Goal: Task Accomplishment & Management: Complete application form

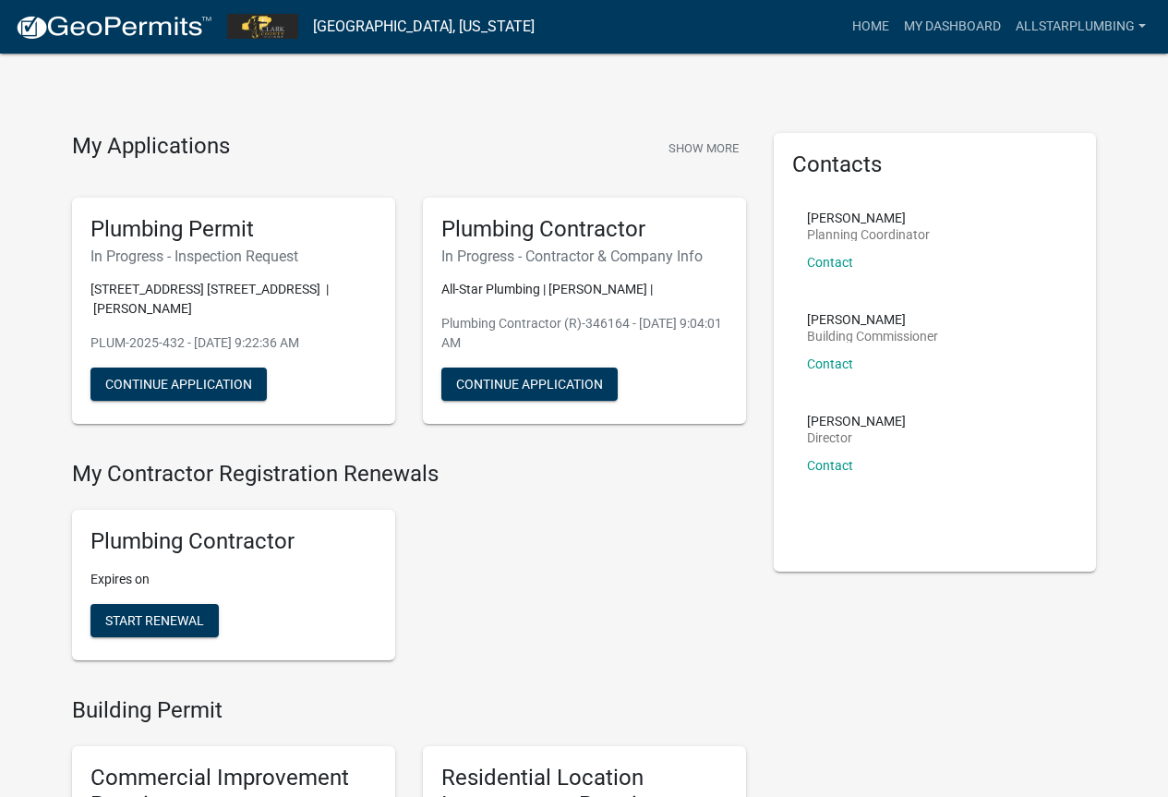
click at [402, 24] on link "Clark County, Indiana" at bounding box center [424, 26] width 222 height 31
drag, startPoint x: 263, startPoint y: 25, endPoint x: 241, endPoint y: 22, distance: 22.3
click at [260, 25] on img at bounding box center [262, 26] width 71 height 25
click at [241, 22] on img at bounding box center [262, 26] width 71 height 25
click at [208, 22] on nav "Clark County, Indiana more_horiz Home My Dashboard AllStarPlumbing Account Cont…" at bounding box center [584, 27] width 1168 height 54
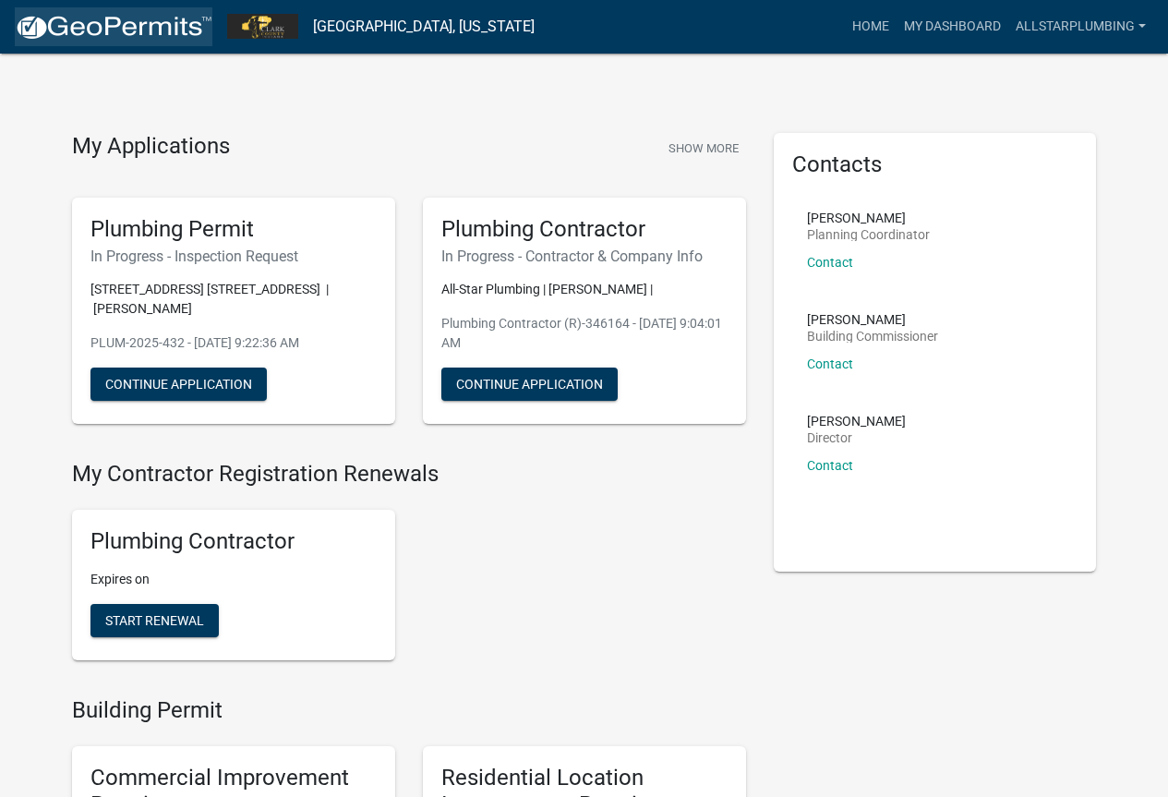
click at [207, 22] on img at bounding box center [114, 28] width 198 height 28
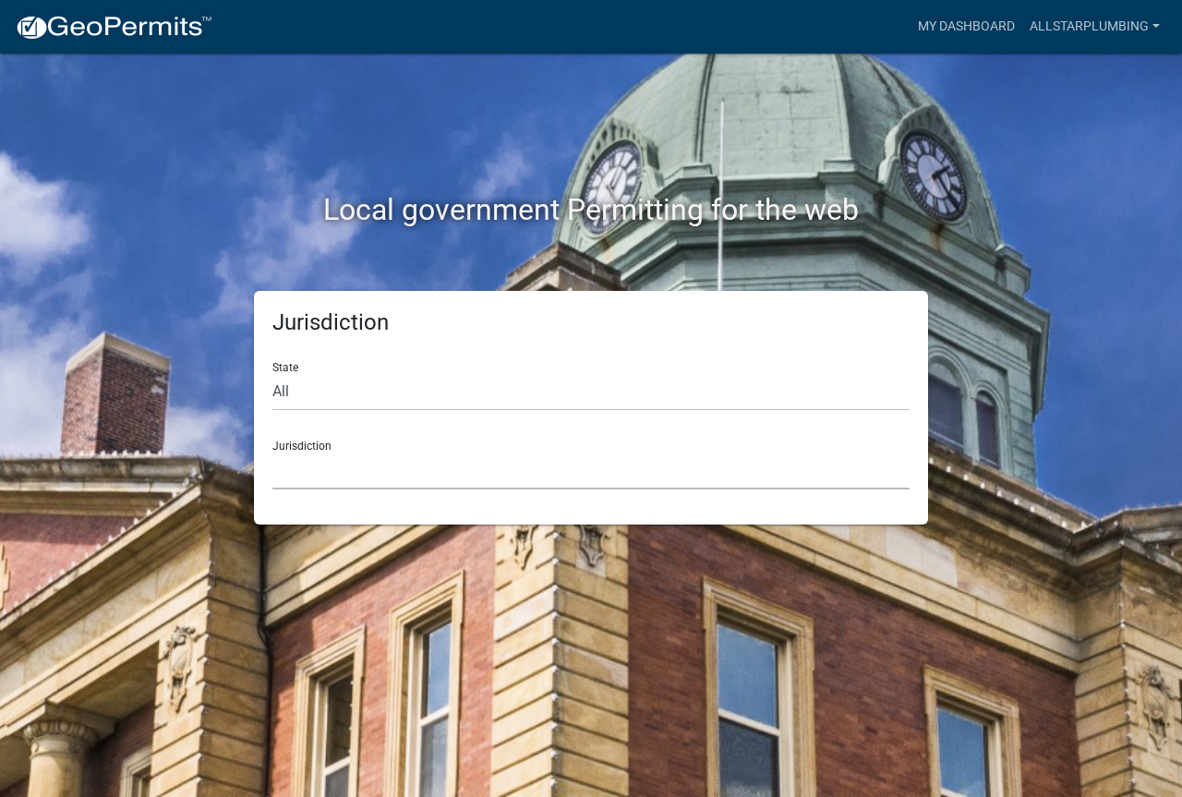
click at [335, 464] on select "Custer County, Colorado Carroll County, Georgia Cook County, Georgia Crawford C…" at bounding box center [590, 471] width 637 height 38
drag, startPoint x: 153, startPoint y: 227, endPoint x: 182, endPoint y: 243, distance: 32.7
click at [153, 227] on h2 "Local government Permitting for the web" at bounding box center [590, 209] width 1025 height 35
click at [365, 383] on select "All Colorado Georgia Indiana Iowa Kansas Minnesota Ohio South Carolina Wisconsin" at bounding box center [590, 392] width 637 height 38
select select "Indiana"
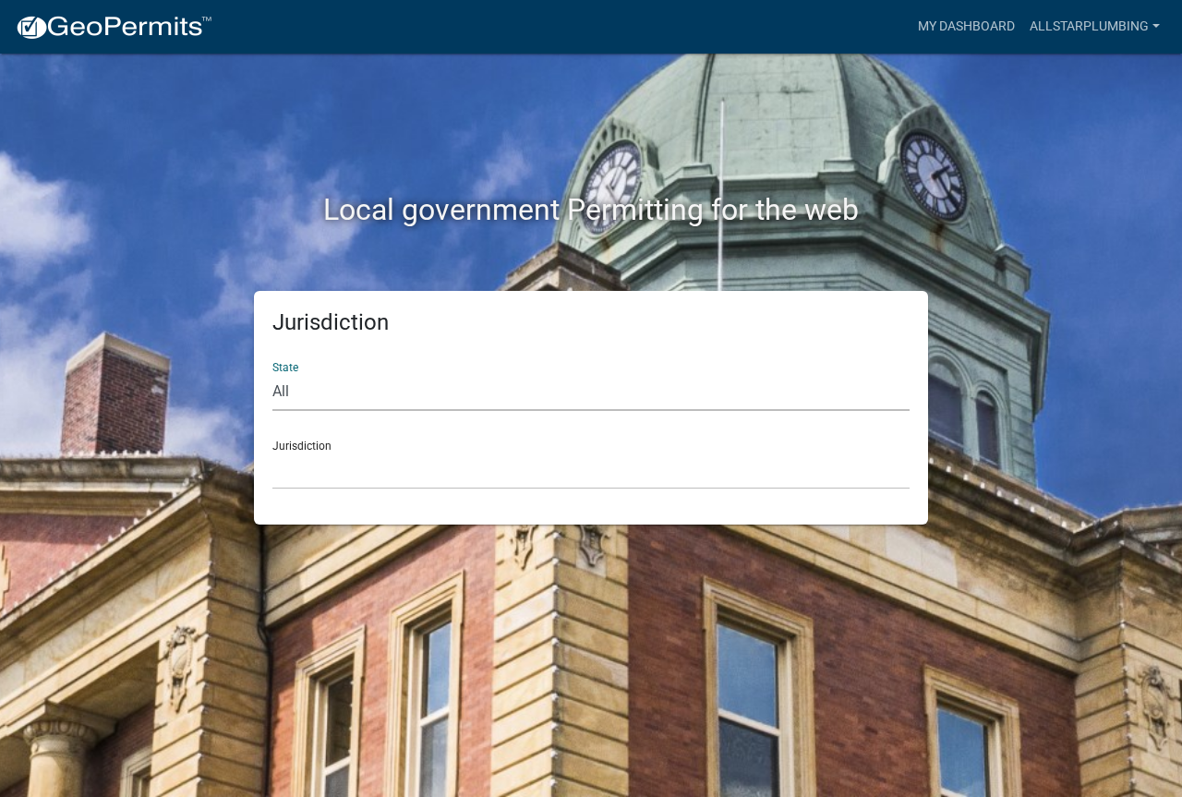
click at [272, 373] on select "All Colorado Georgia Indiana Iowa Kansas Minnesota Ohio South Carolina Wisconsin" at bounding box center [590, 392] width 637 height 38
click at [342, 480] on select "City of Charlestown, Indiana City of Jeffersonville, Indiana City of Logansport…" at bounding box center [590, 471] width 637 height 38
click at [197, 195] on h2 "Local government Permitting for the web" at bounding box center [590, 209] width 1025 height 35
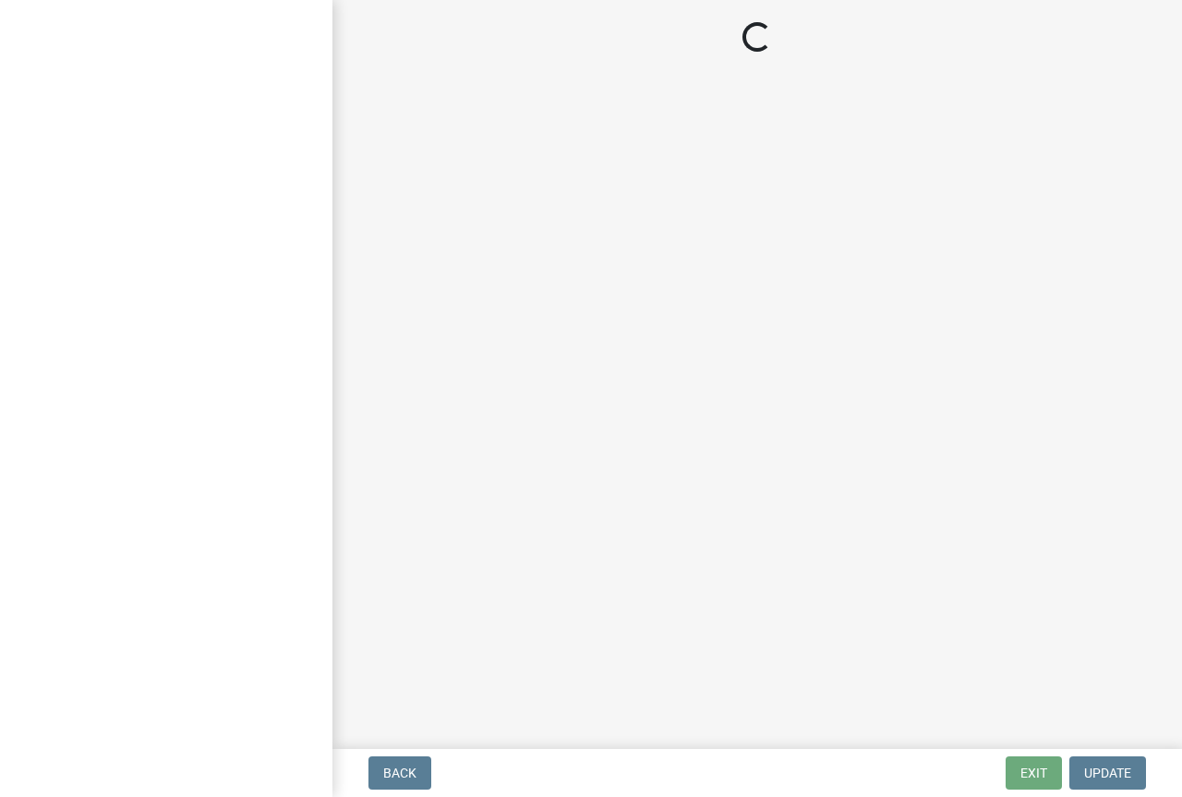
select select "IN"
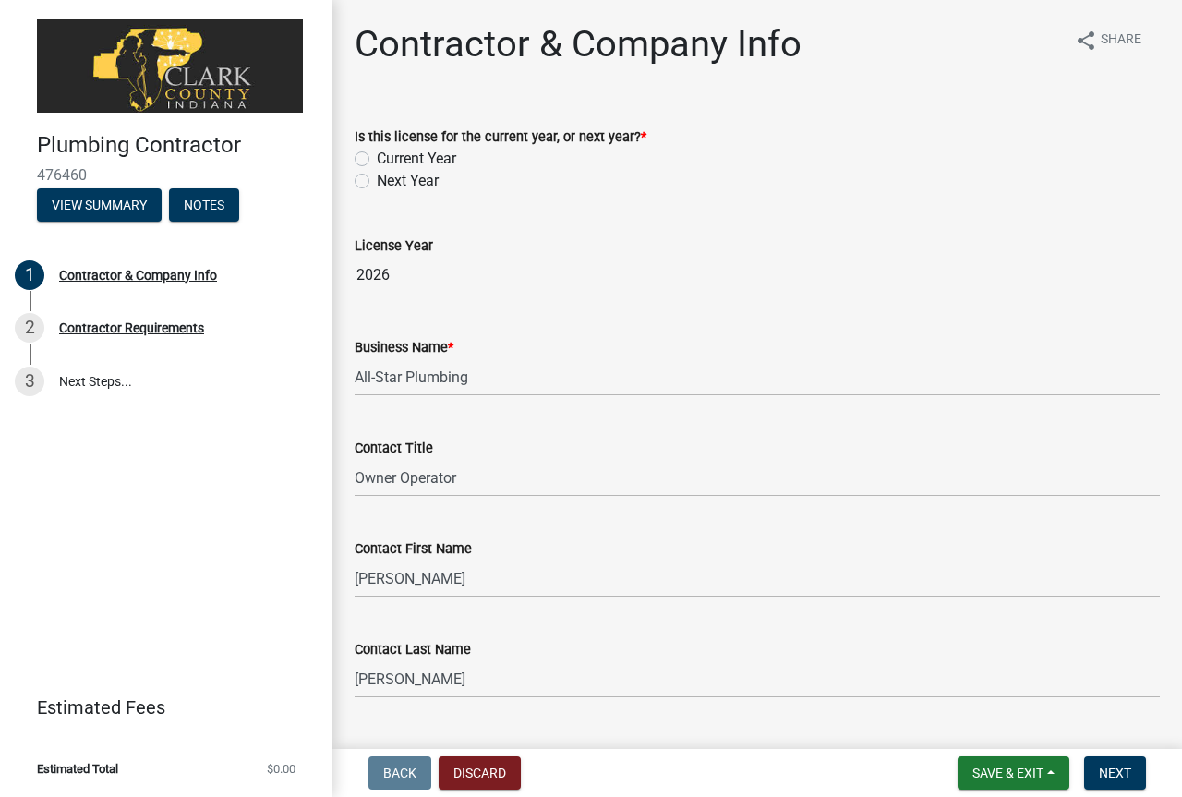
click at [377, 157] on label "Current Year" at bounding box center [416, 159] width 79 height 22
click at [377, 157] on input "Current Year" at bounding box center [383, 154] width 12 height 12
radio input "true"
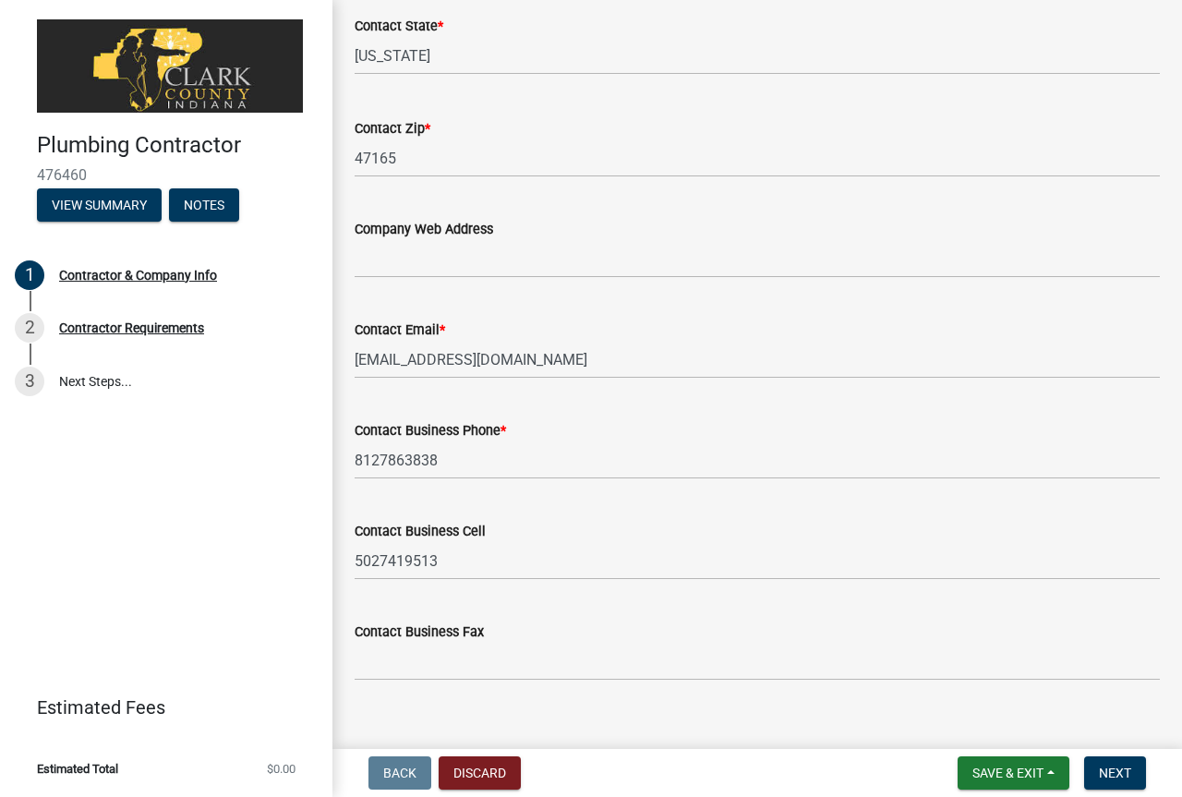
scroll to position [1074, 0]
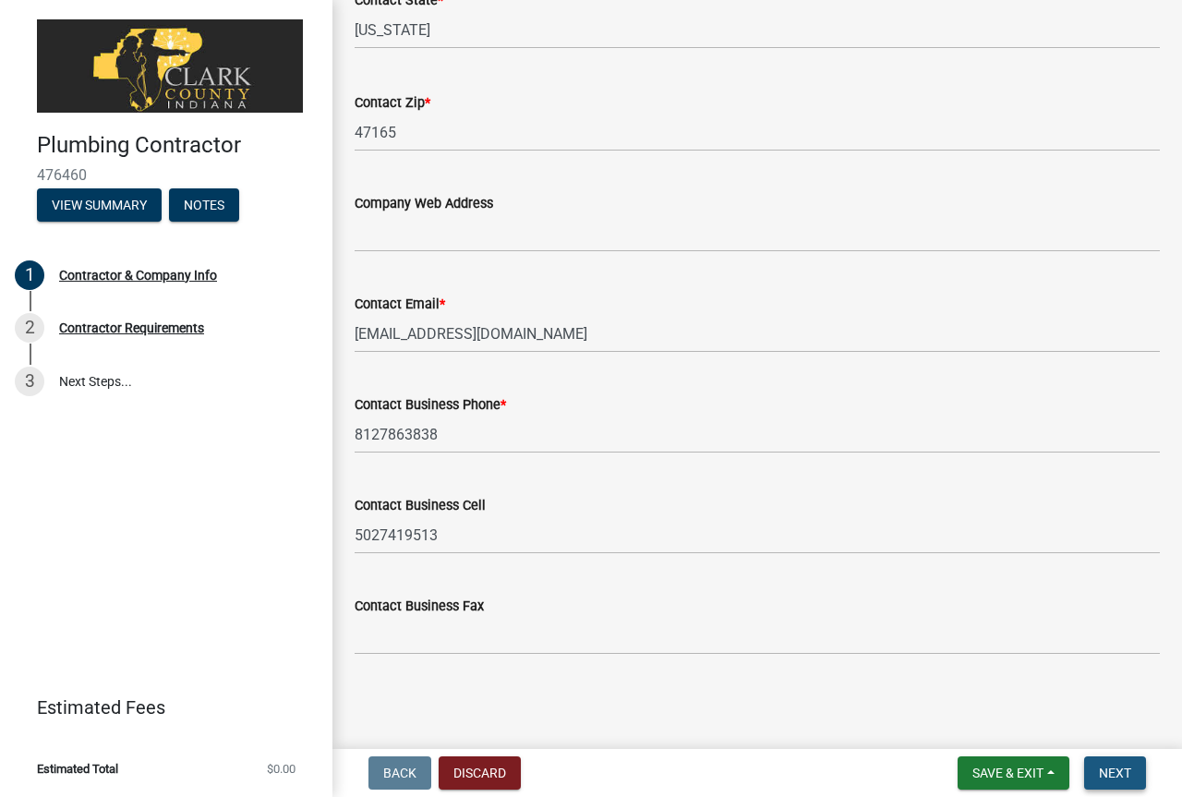
click at [1106, 769] on span "Next" at bounding box center [1115, 773] width 32 height 15
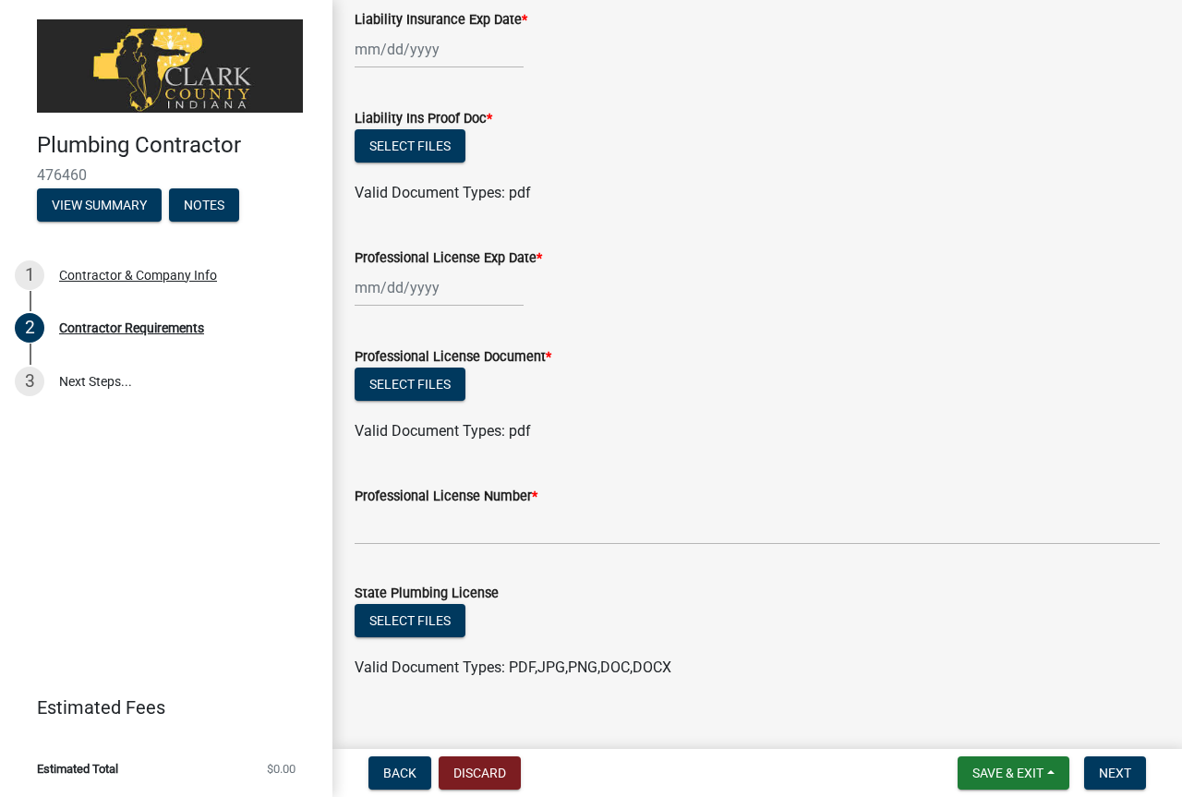
scroll to position [147, 0]
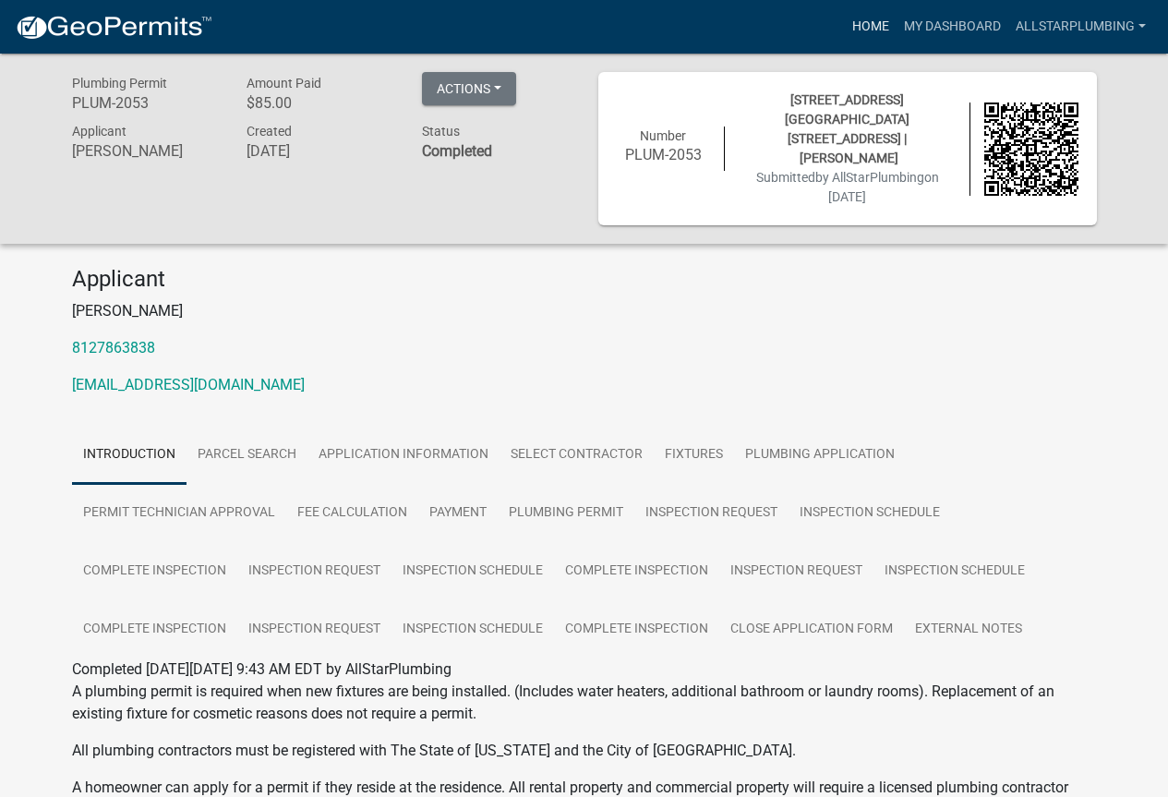
click at [867, 28] on link "Home" at bounding box center [871, 26] width 52 height 35
click at [871, 27] on link "Home" at bounding box center [871, 26] width 52 height 35
click at [855, 30] on link "Home" at bounding box center [871, 26] width 52 height 35
click at [874, 22] on link "Home" at bounding box center [871, 26] width 52 height 35
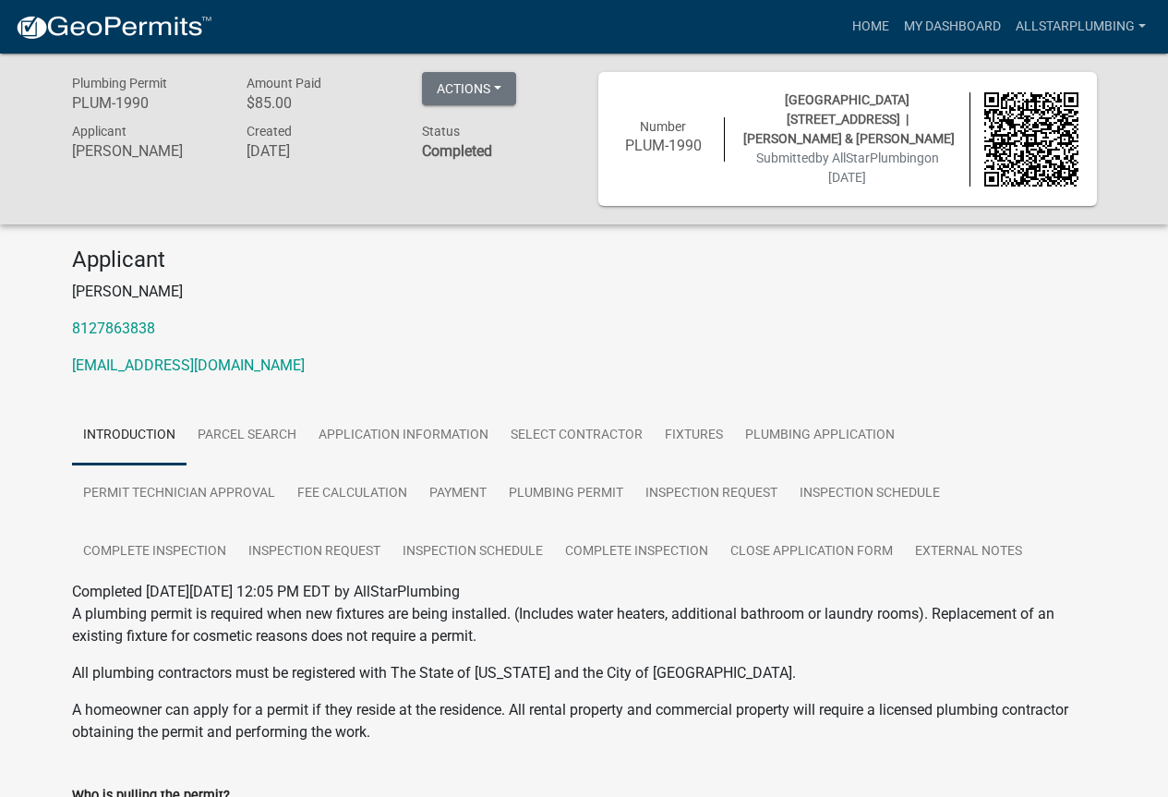
click at [842, 21] on div "Home My Dashboard AllStarPlumbing Account Contractor Profile Logout" at bounding box center [690, 26] width 926 height 35
click at [850, 22] on link "Home" at bounding box center [871, 26] width 52 height 35
click at [848, 26] on link "Home" at bounding box center [871, 26] width 52 height 35
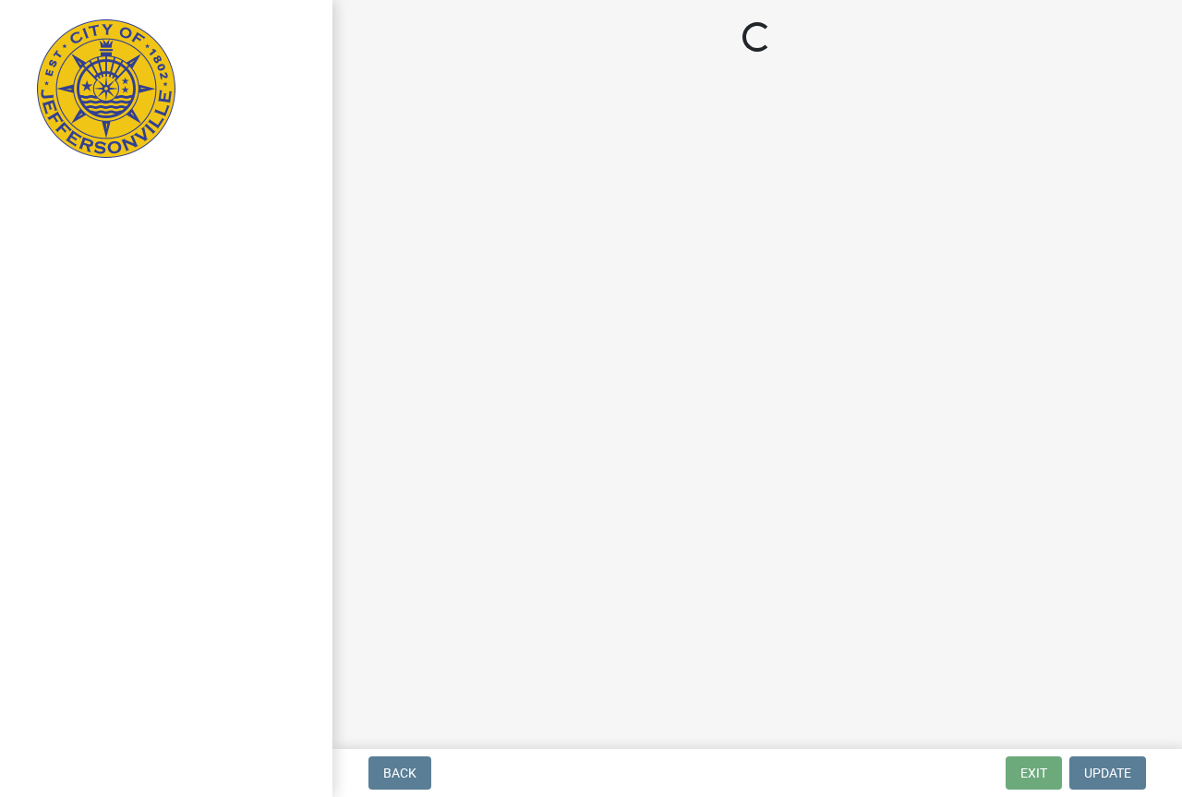
select select "IN"
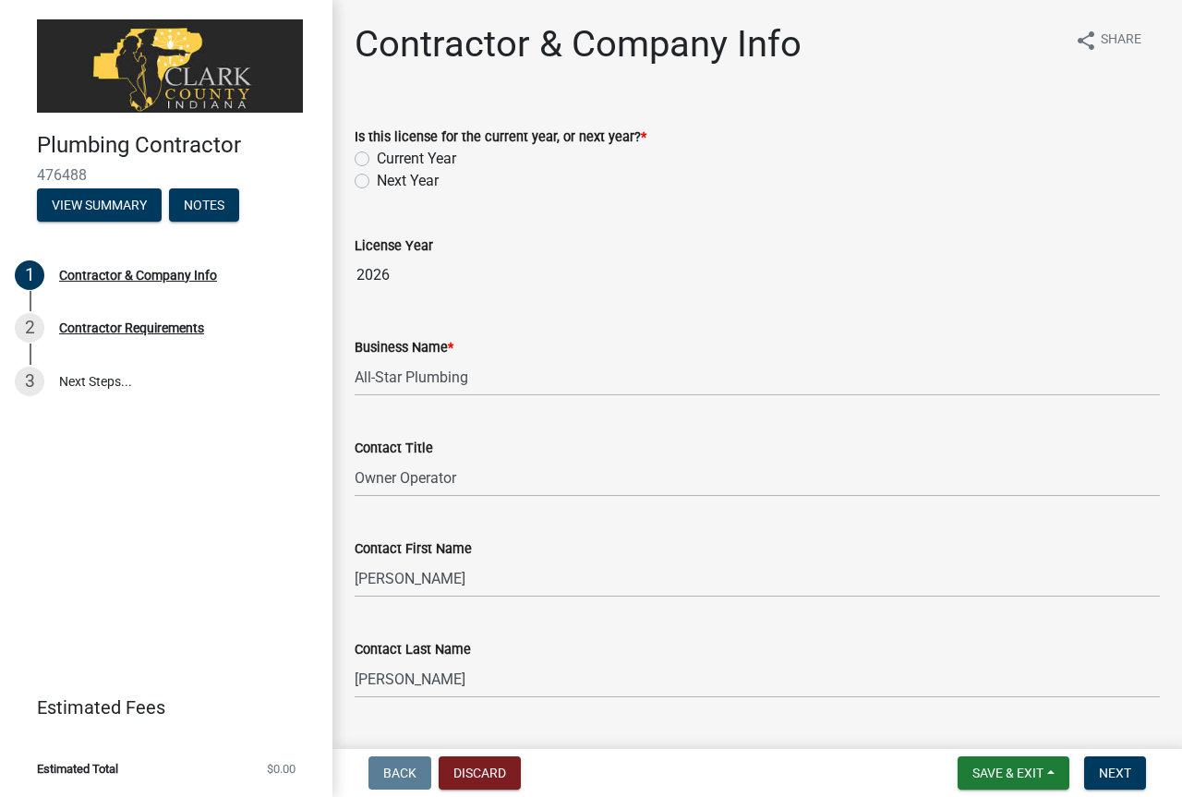
click at [377, 157] on label "Current Year" at bounding box center [416, 159] width 79 height 22
click at [377, 157] on input "Current Year" at bounding box center [383, 154] width 12 height 12
radio input "true"
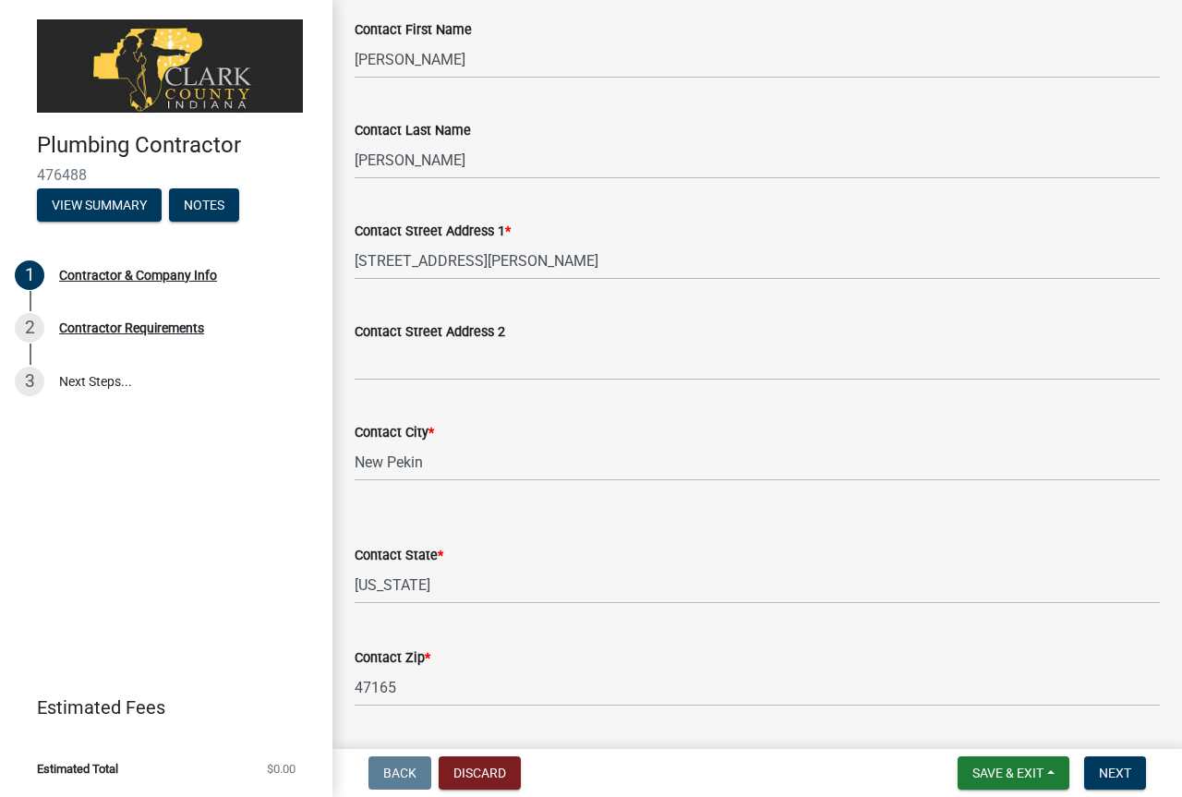
scroll to position [554, 0]
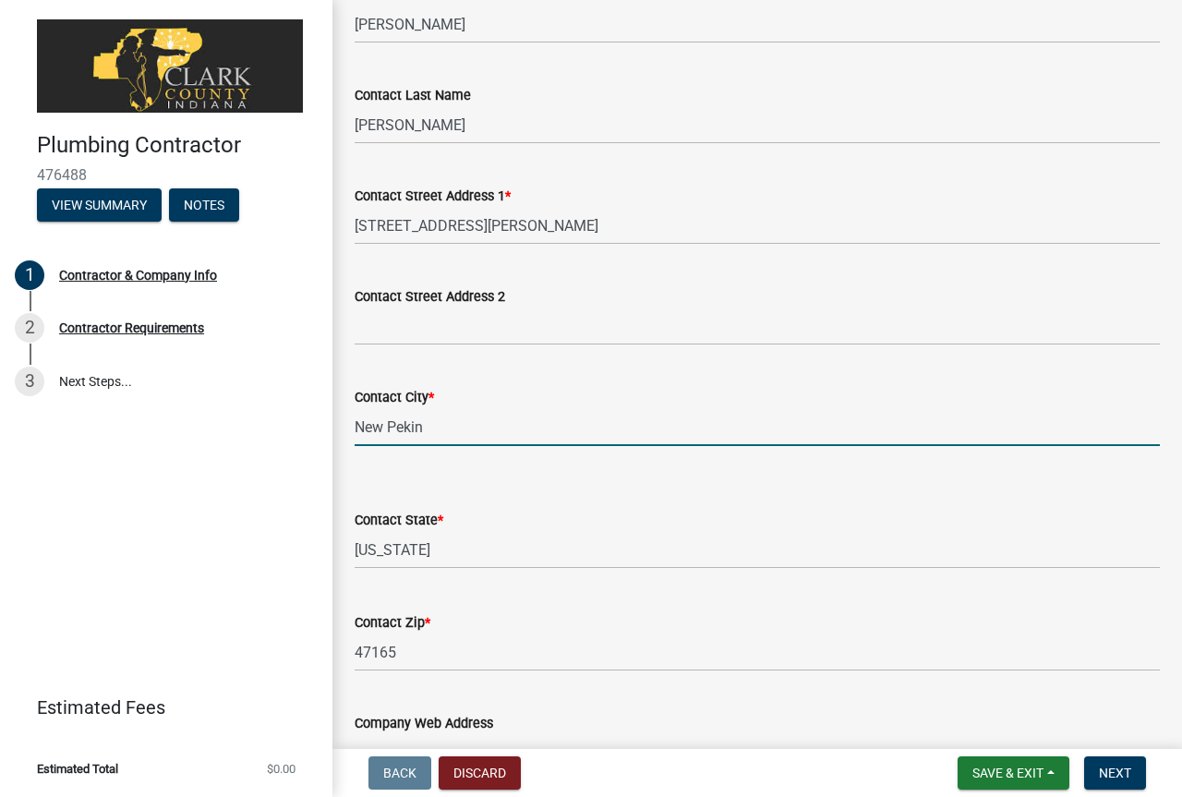
drag, startPoint x: 390, startPoint y: 426, endPoint x: 335, endPoint y: 411, distance: 56.5
click at [338, 416] on div "Contractor & Company Info share Share Is this license for the current year, or …" at bounding box center [757, 337] width 850 height 1738
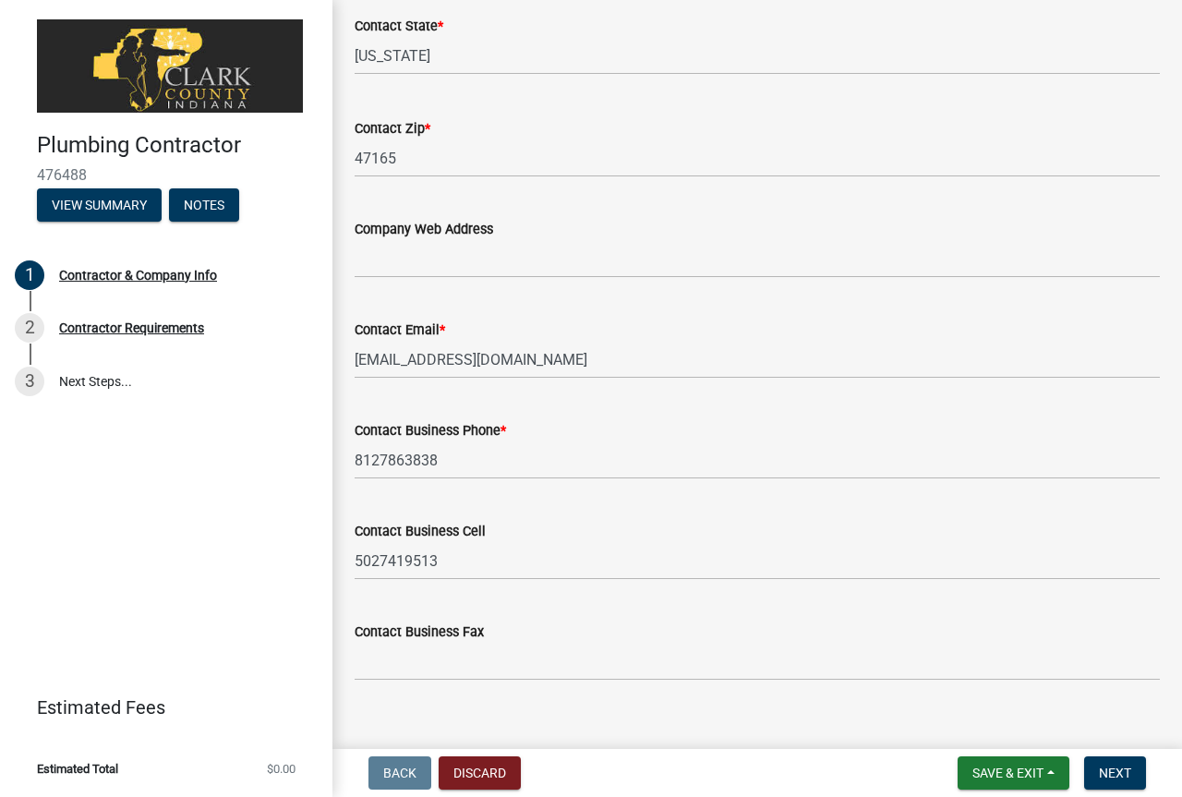
scroll to position [1074, 0]
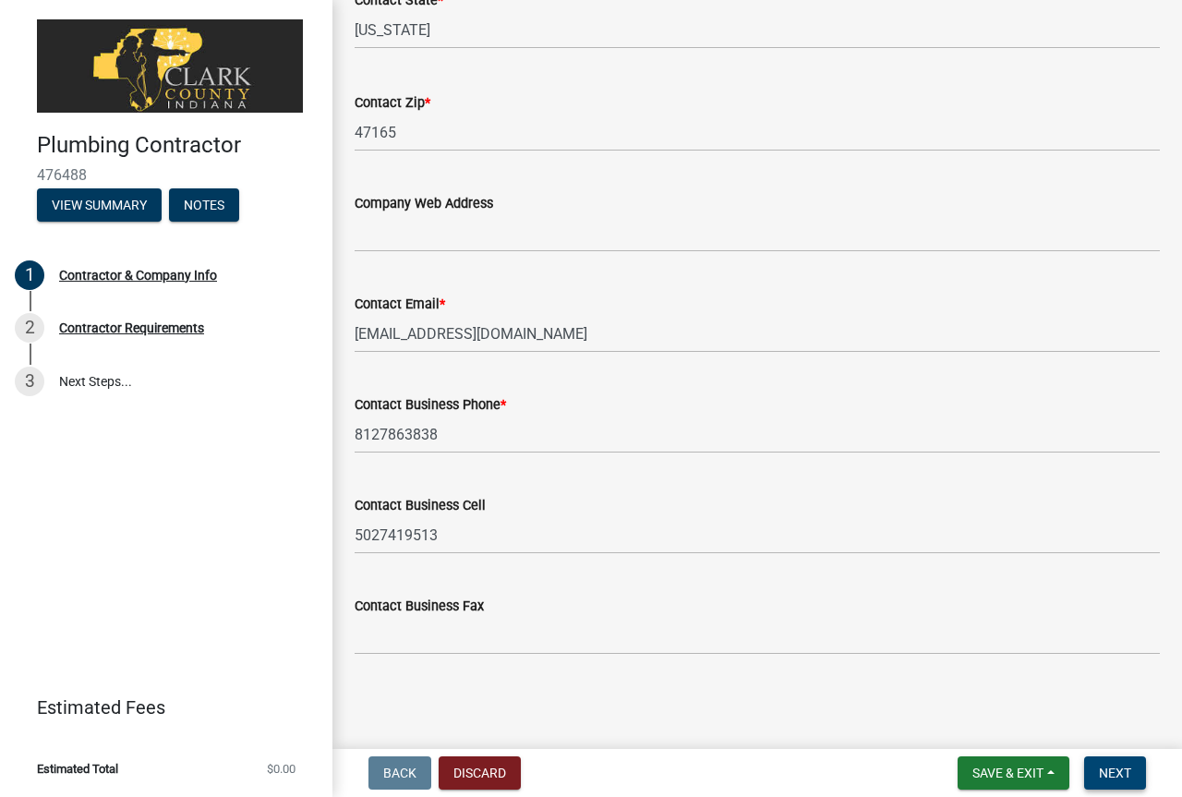
type input "Pekin"
click at [1124, 779] on span "Next" at bounding box center [1115, 773] width 32 height 15
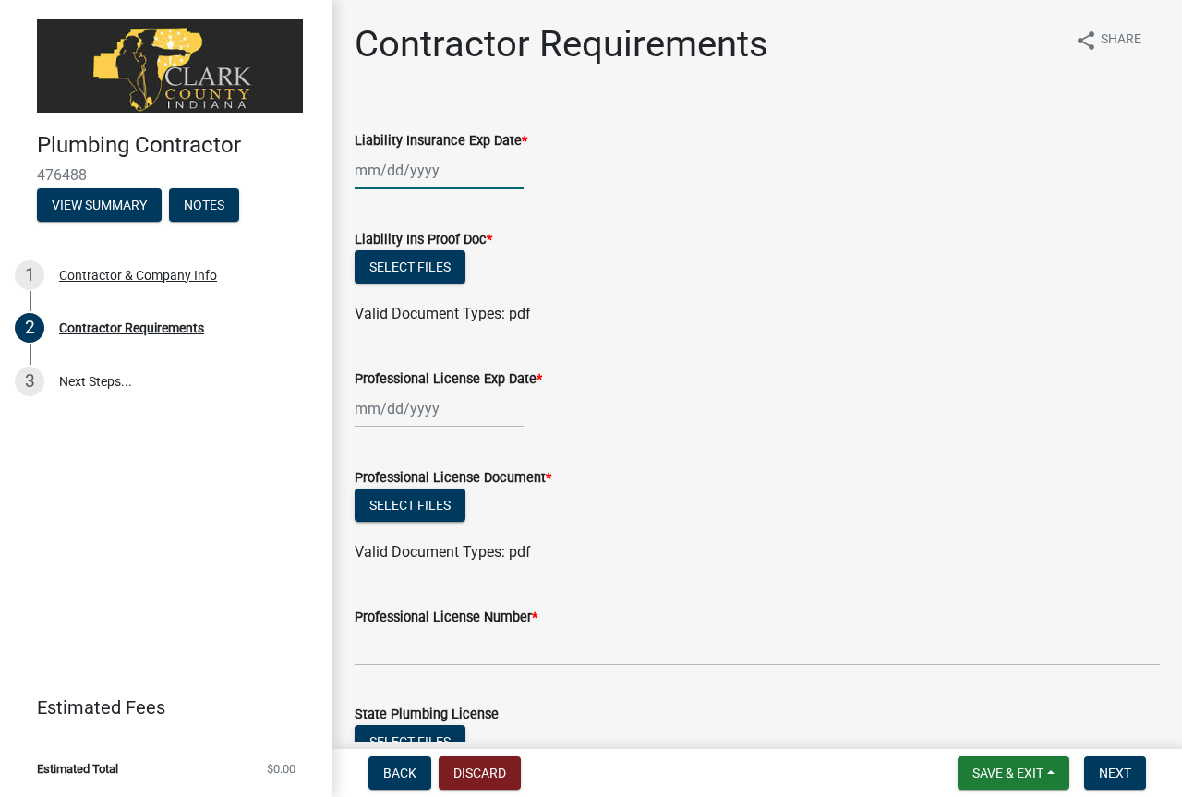
click at [405, 180] on div at bounding box center [439, 170] width 169 height 38
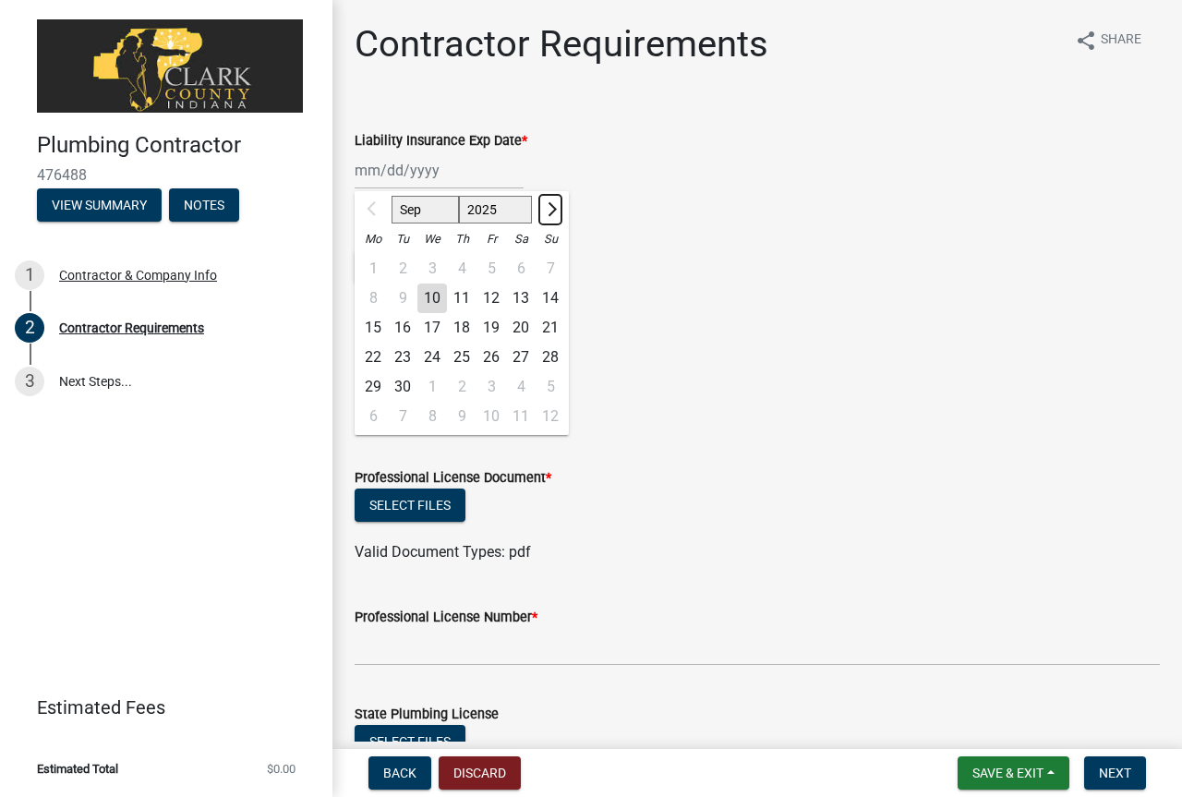
click at [549, 213] on span "Next month" at bounding box center [550, 209] width 14 height 14
select select "12"
click at [429, 389] on div "31" at bounding box center [432, 387] width 30 height 30
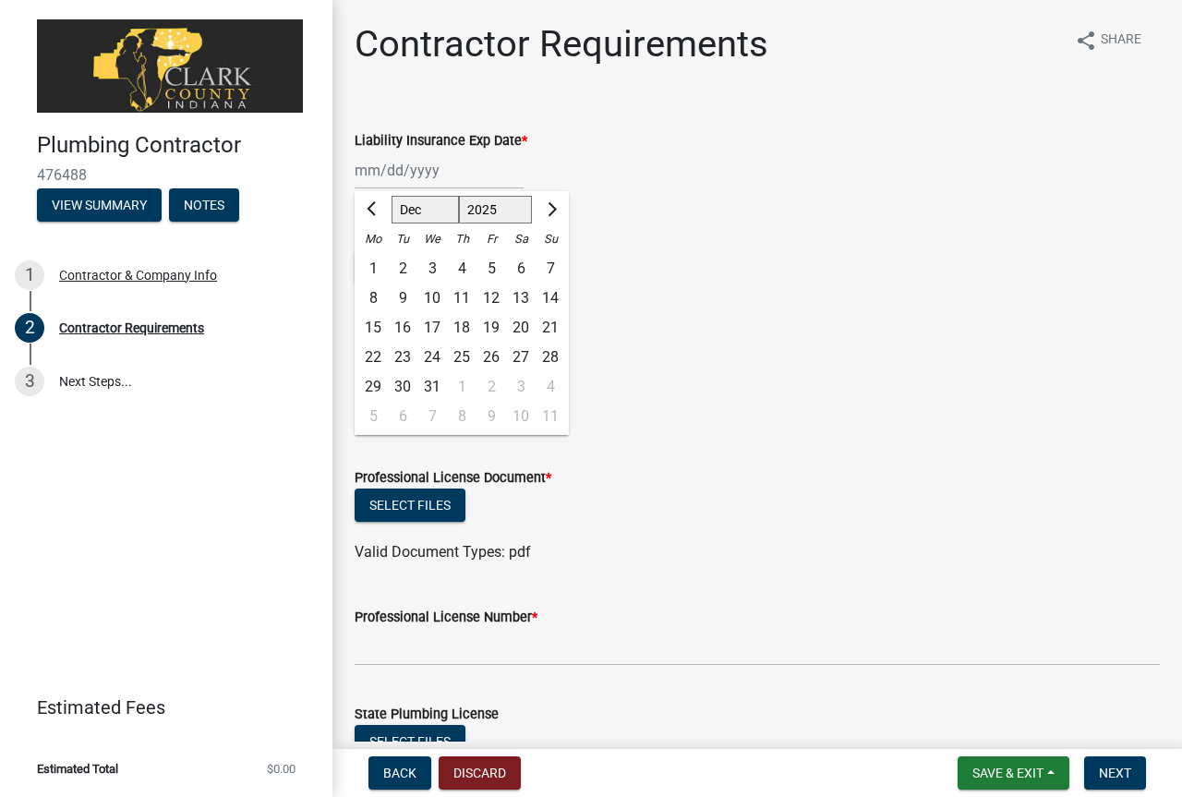
type input "12/31/2025"
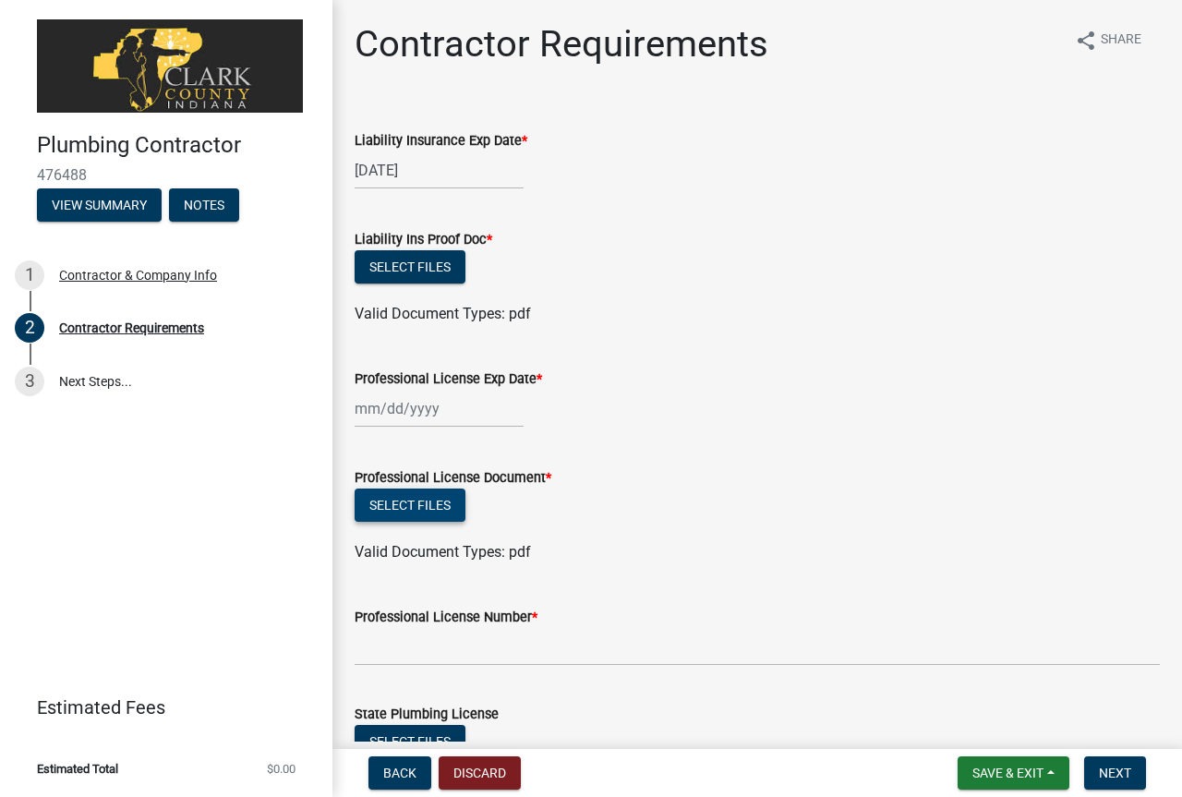
click at [429, 497] on button "Select files" at bounding box center [410, 505] width 111 height 33
click at [434, 494] on button "Select files" at bounding box center [410, 505] width 111 height 33
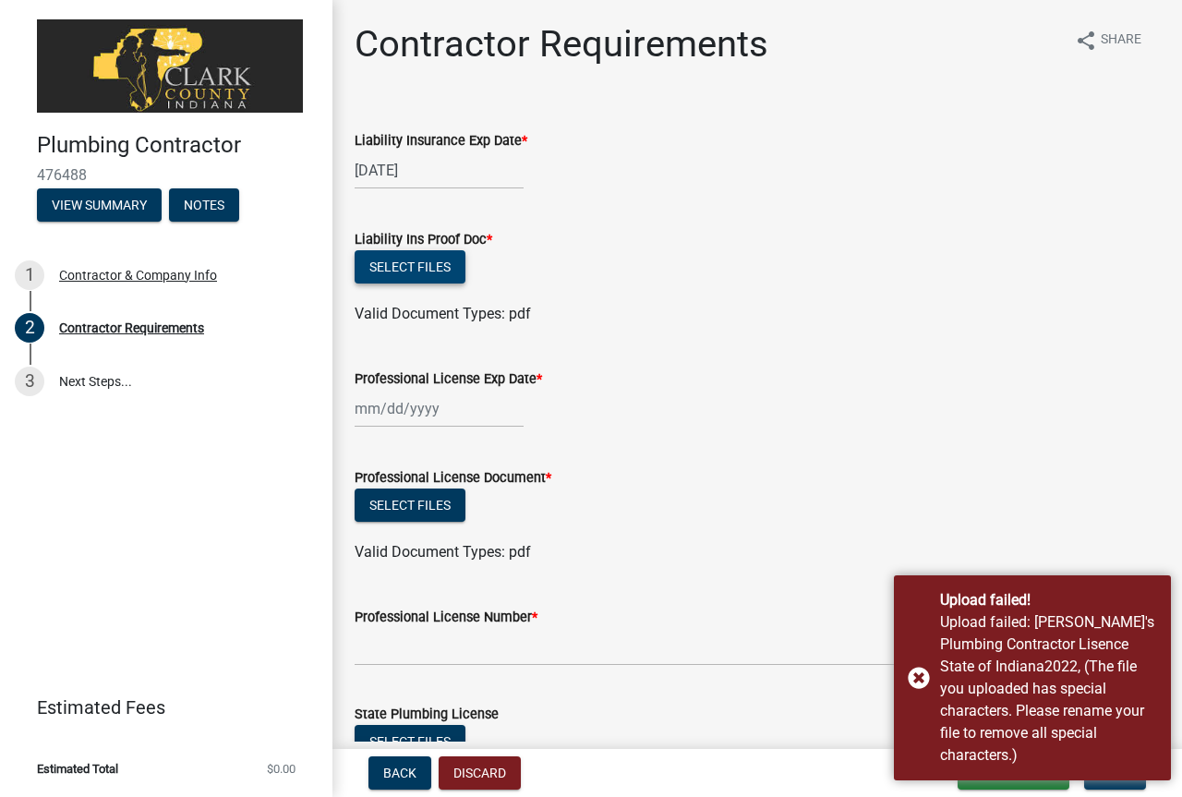
click at [416, 260] on button "Select files" at bounding box center [410, 266] width 111 height 33
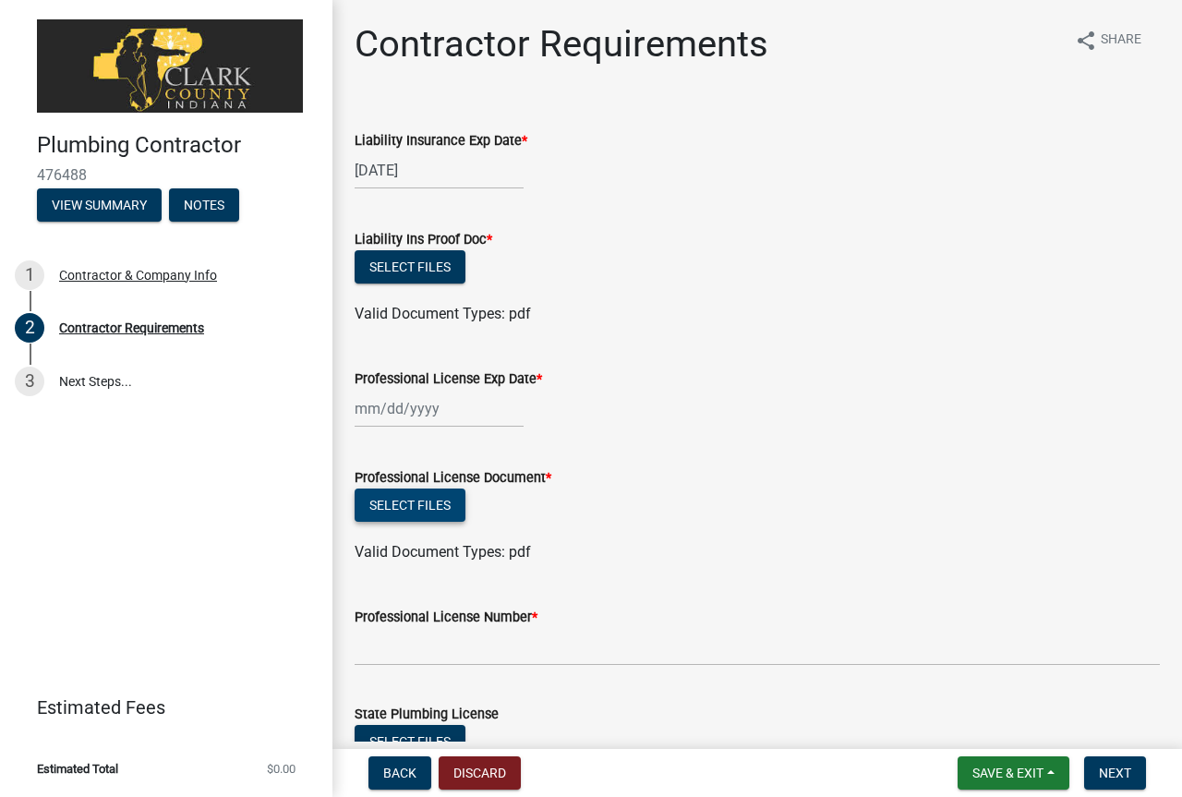
click at [432, 515] on button "Select files" at bounding box center [410, 505] width 111 height 33
click at [409, 509] on button "Select files" at bounding box center [410, 505] width 111 height 33
click at [437, 494] on button "Select files" at bounding box center [410, 505] width 111 height 33
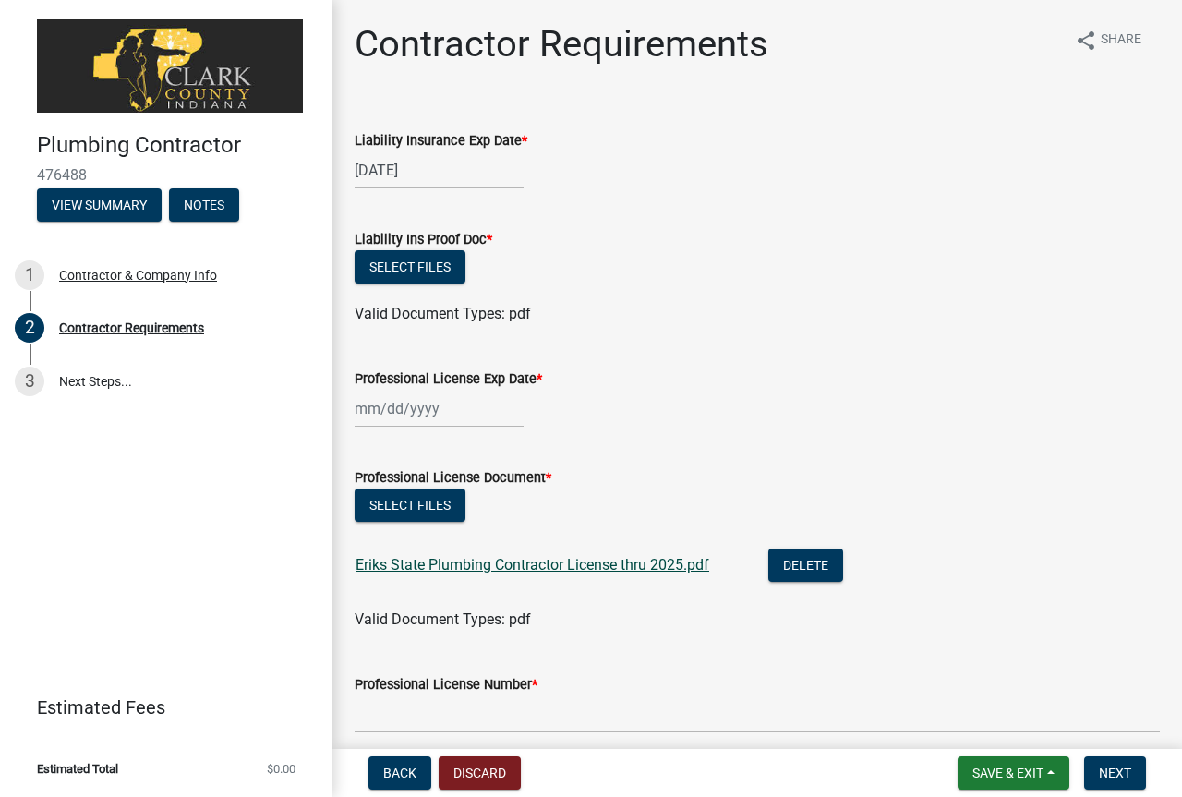
click at [661, 565] on link "Eriks State Plumbing Contractor License thru 2025.pdf" at bounding box center [533, 565] width 354 height 18
click at [440, 405] on div at bounding box center [439, 409] width 169 height 38
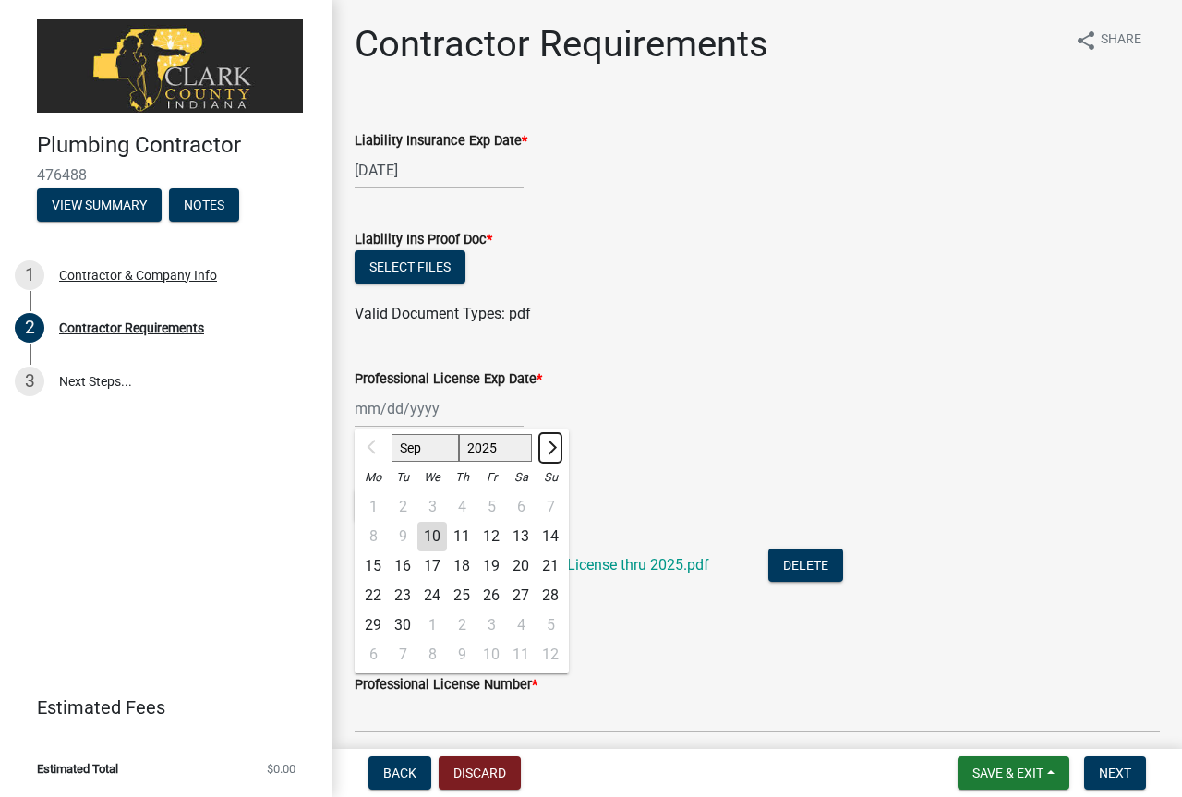
click at [558, 441] on button "Next month" at bounding box center [550, 448] width 22 height 30
select select "1"
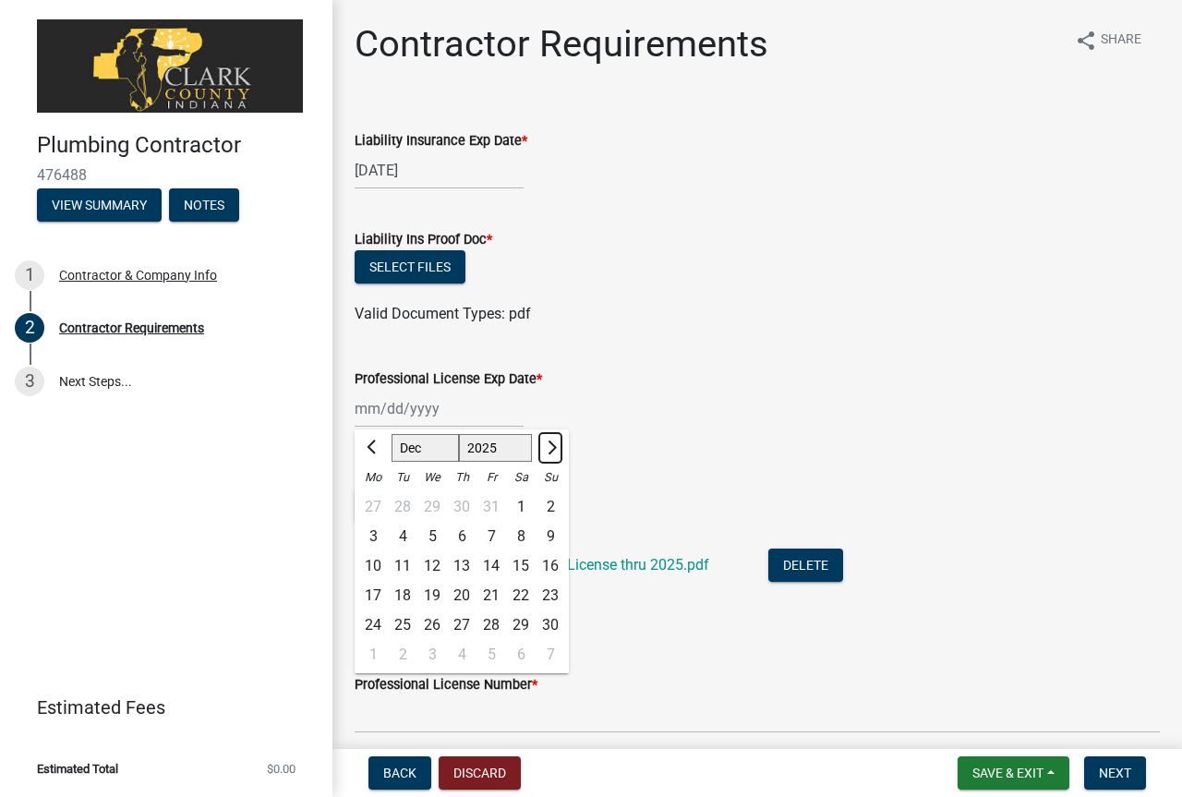
select select "2026"
click at [382, 438] on button "Previous month" at bounding box center [373, 448] width 22 height 30
select select "12"
select select "2025"
click at [439, 619] on div "31" at bounding box center [432, 625] width 30 height 30
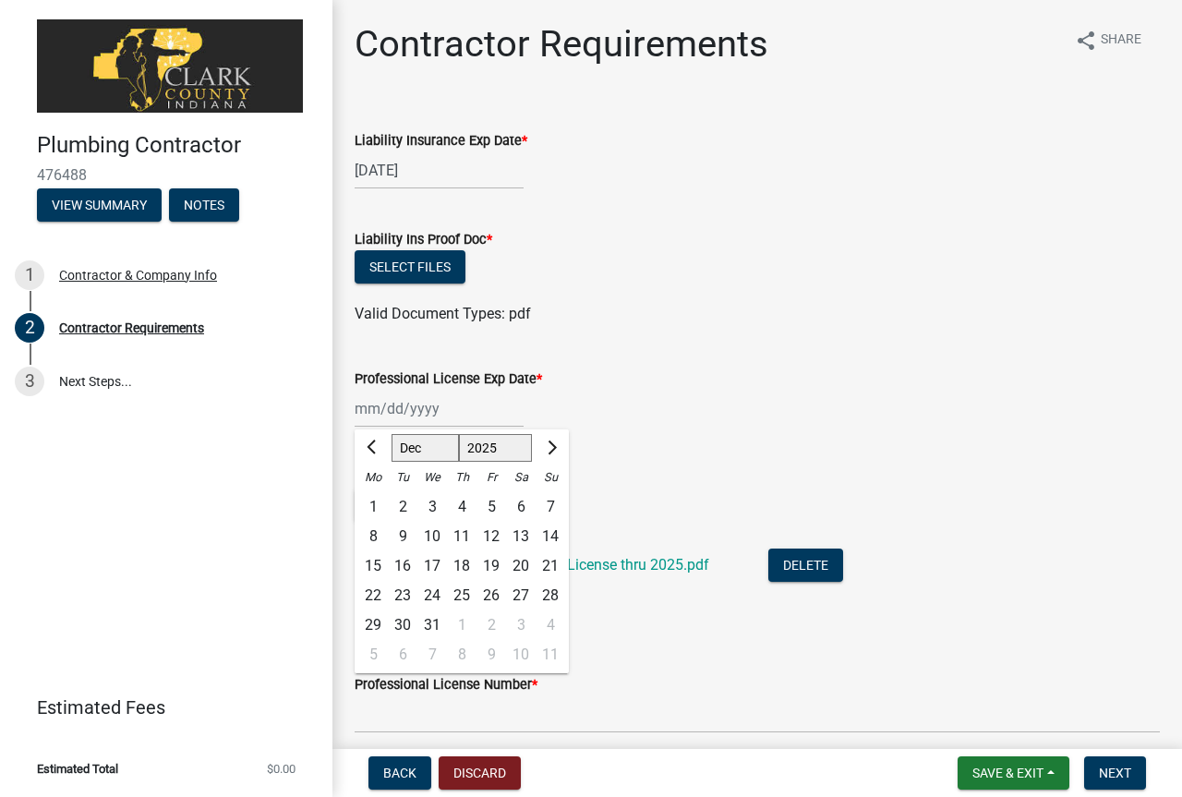
type input "12/31/2025"
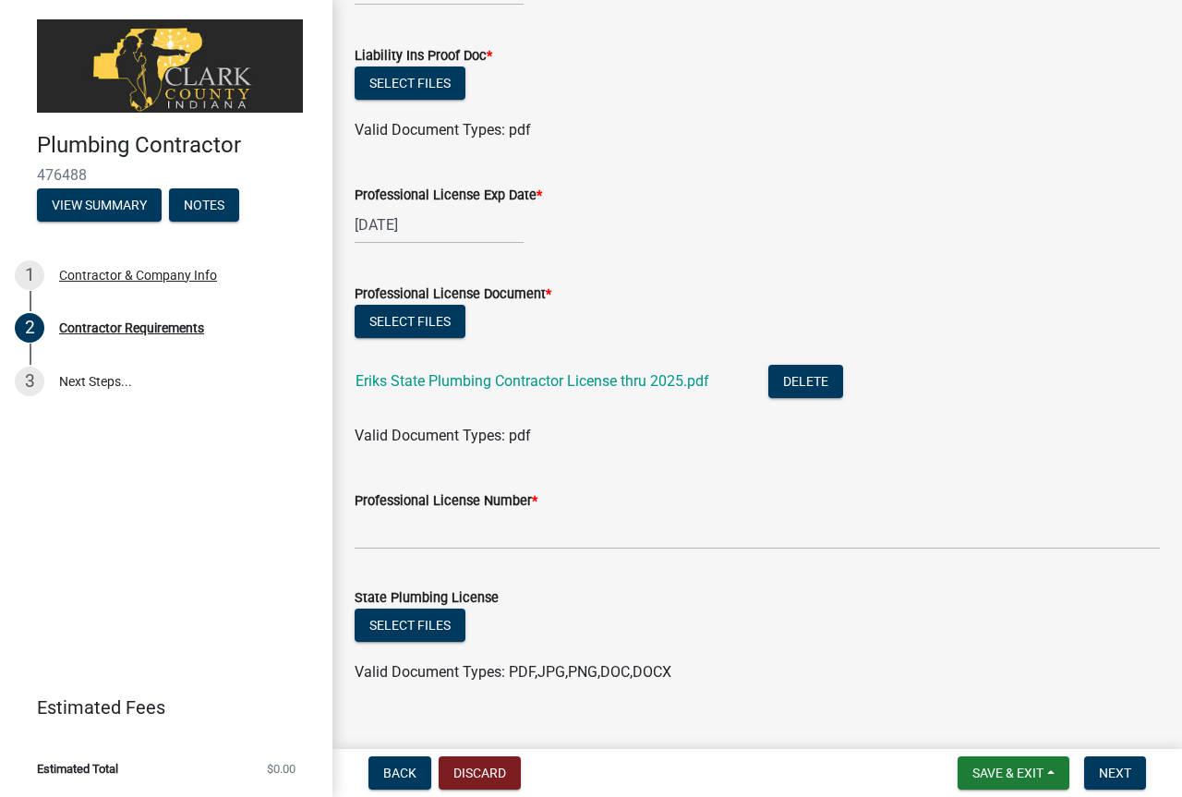
scroll to position [185, 0]
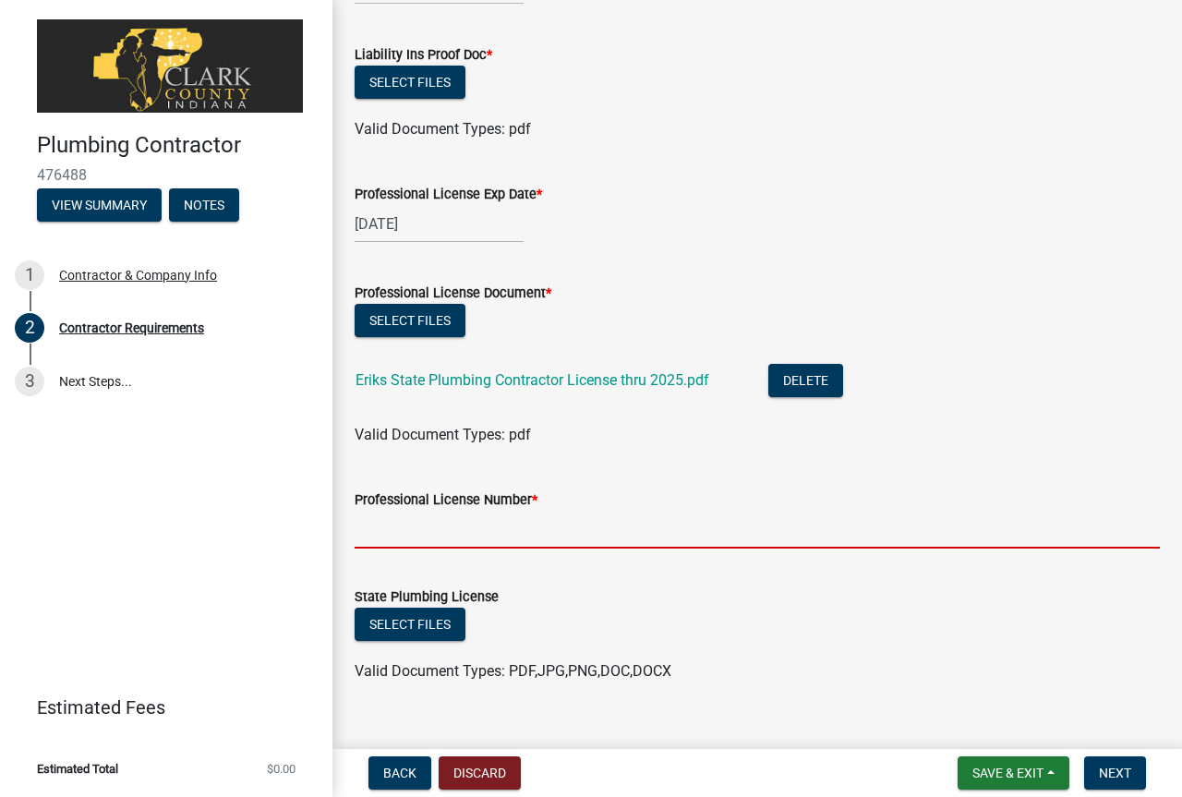
click at [462, 547] on input "Professional License Number *" at bounding box center [757, 530] width 805 height 38
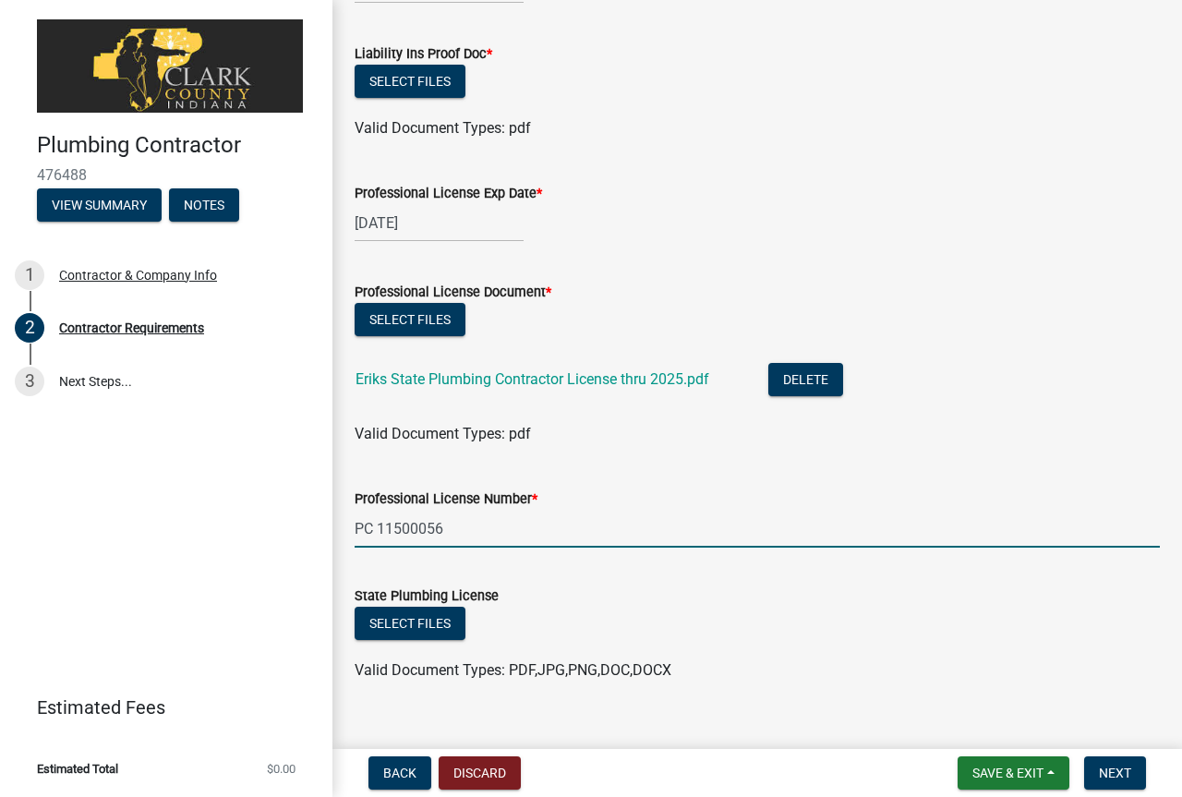
scroll to position [214, 0]
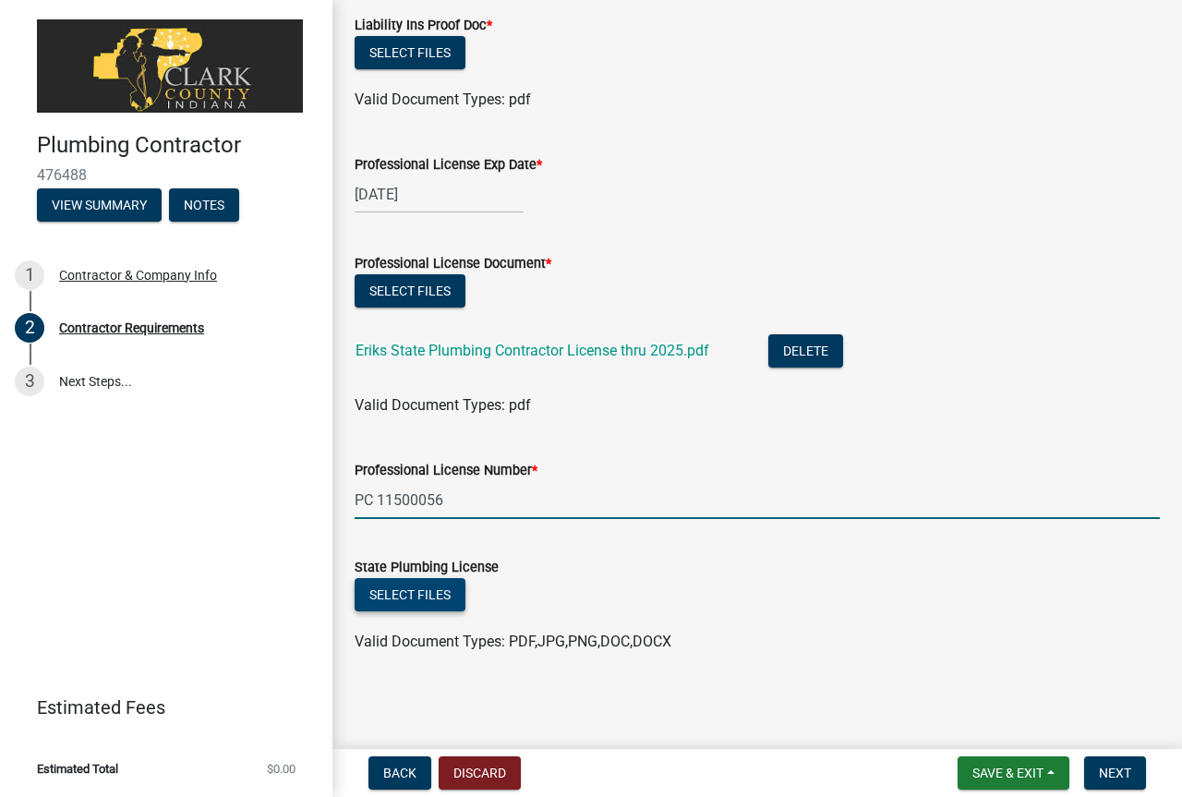
type input "PC 11500056"
click at [438, 600] on button "Select files" at bounding box center [410, 594] width 111 height 33
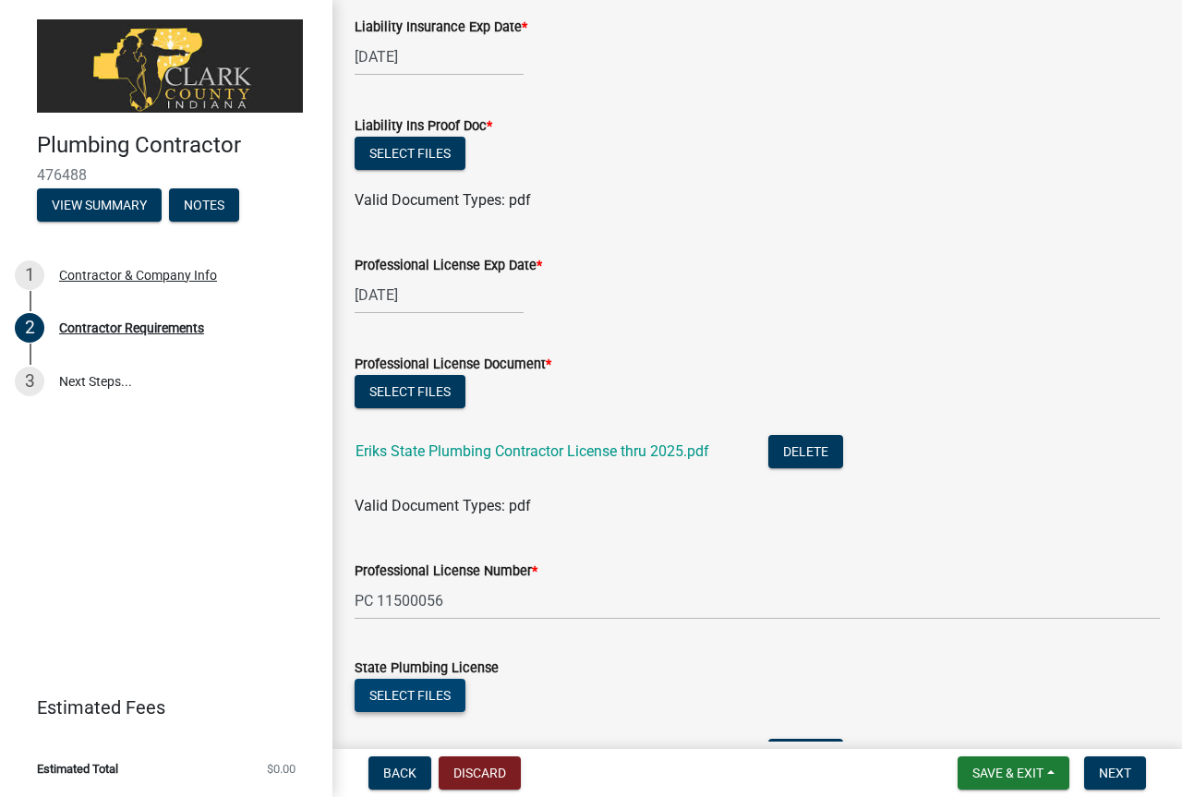
scroll to position [282, 0]
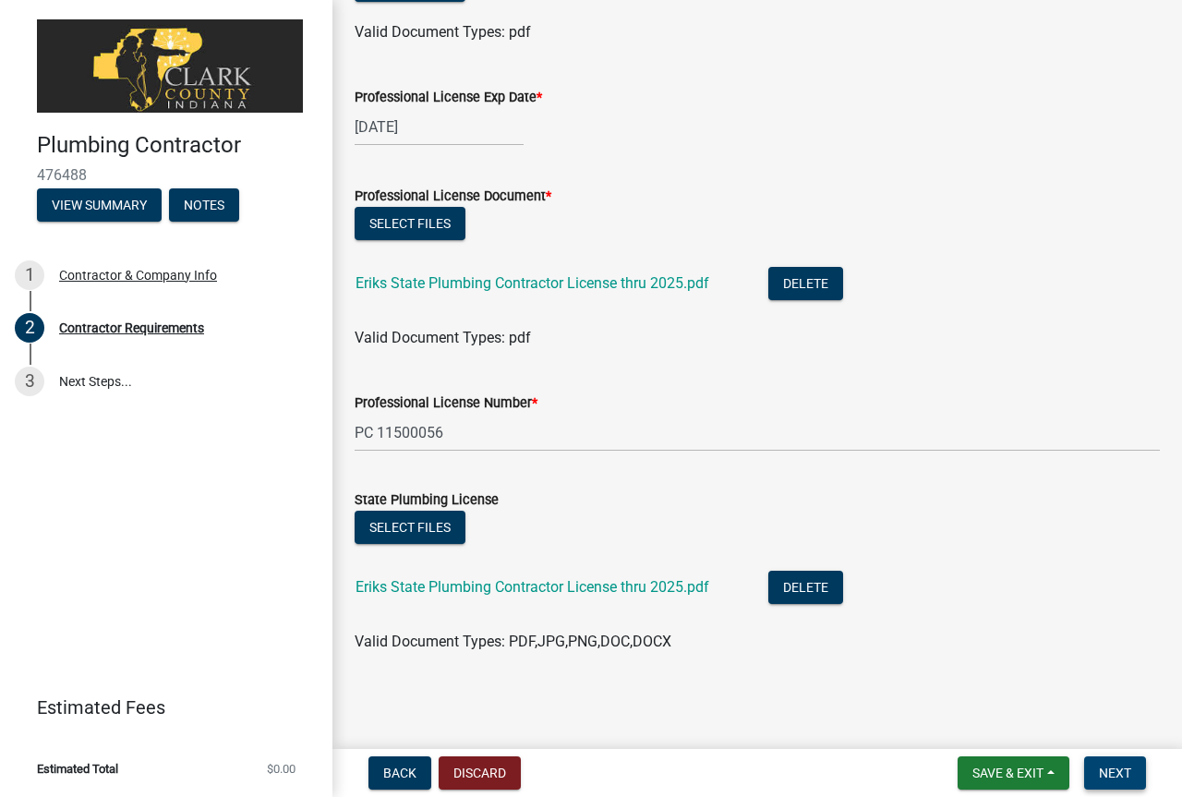
click at [1095, 773] on button "Next" at bounding box center [1115, 772] width 62 height 33
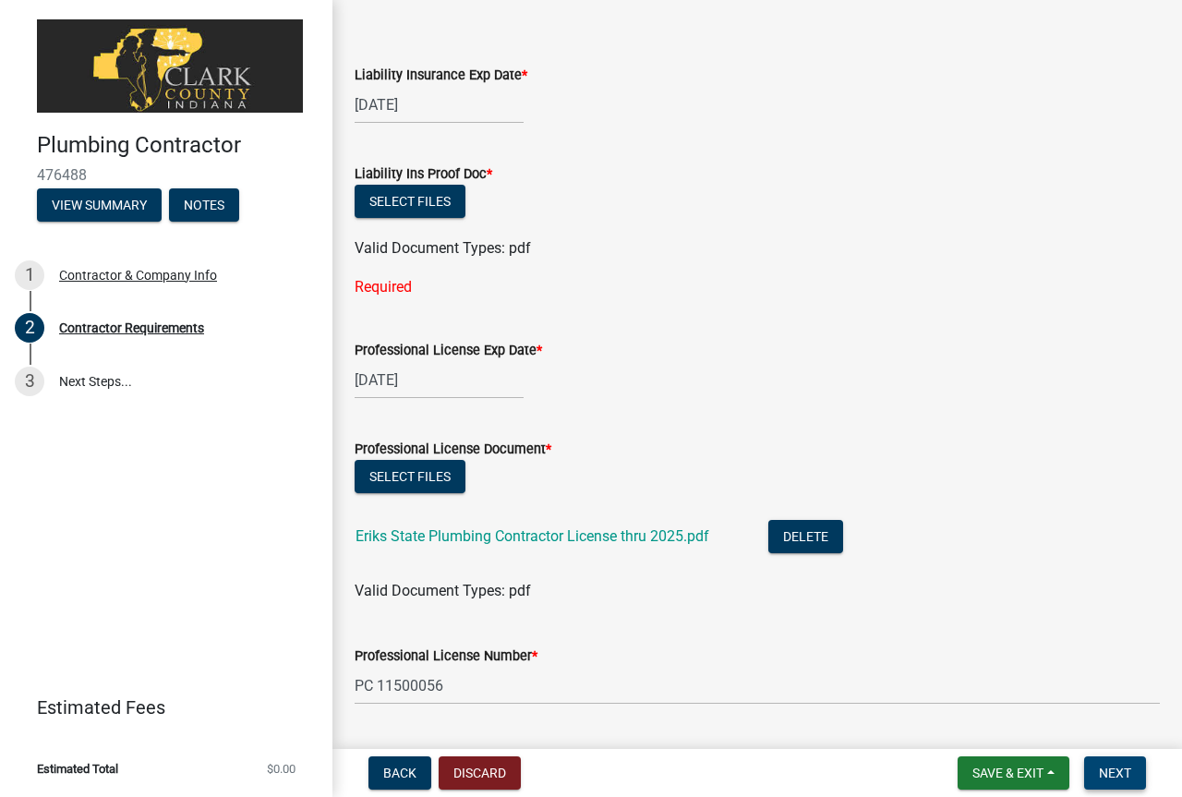
scroll to position [5, 0]
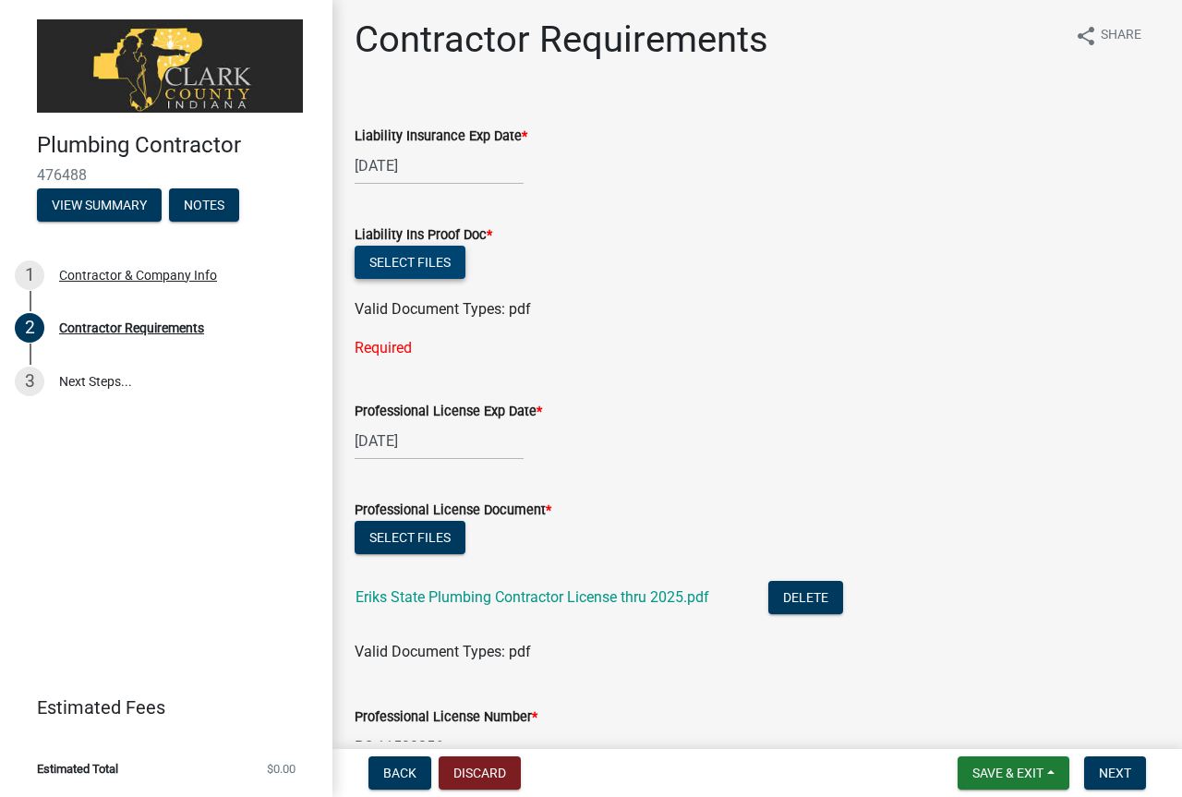
click at [447, 252] on button "Select files" at bounding box center [410, 262] width 111 height 33
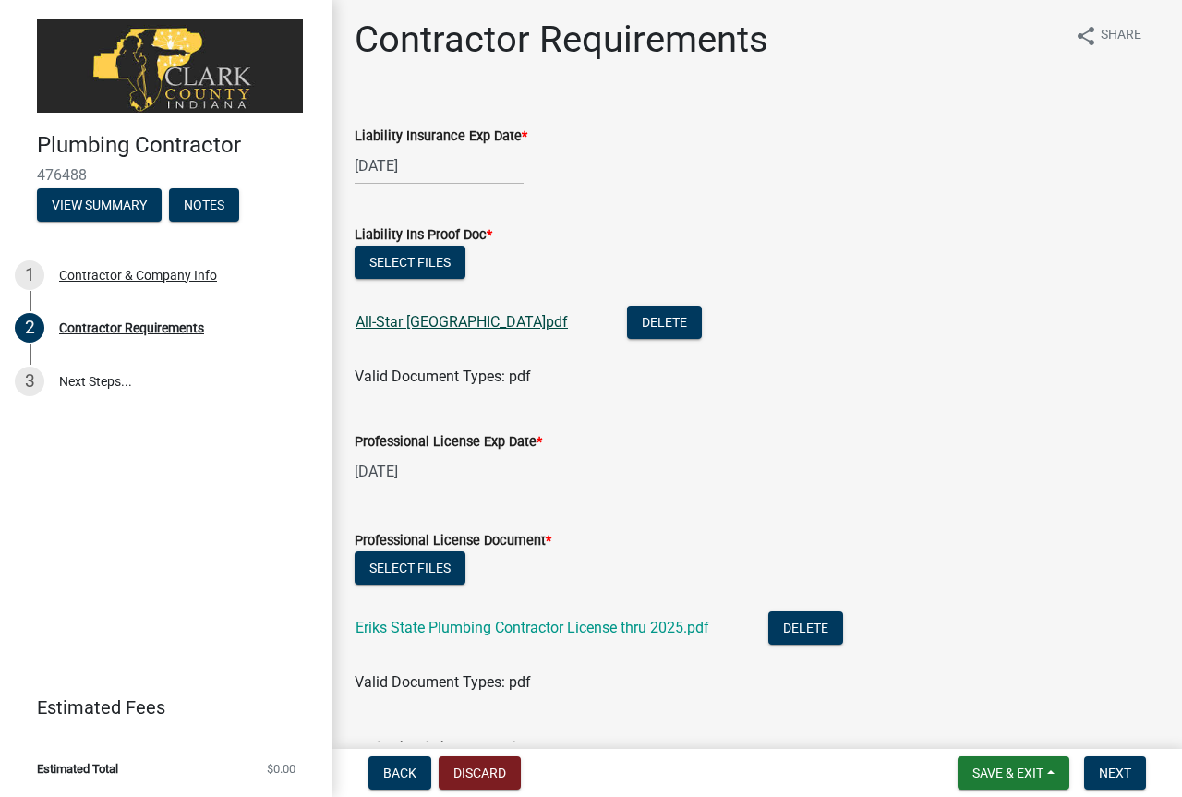
click at [487, 318] on link "All-Star Clark County.pdf" at bounding box center [462, 322] width 212 height 18
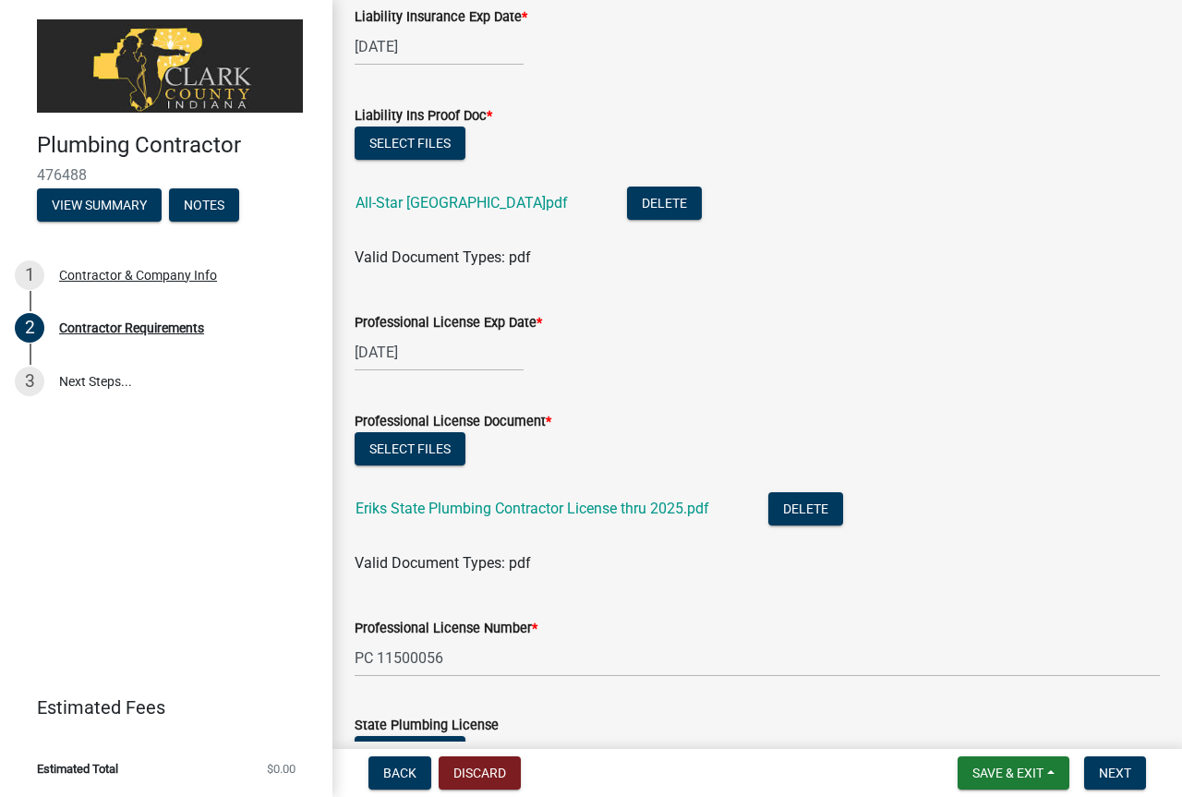
scroll to position [349, 0]
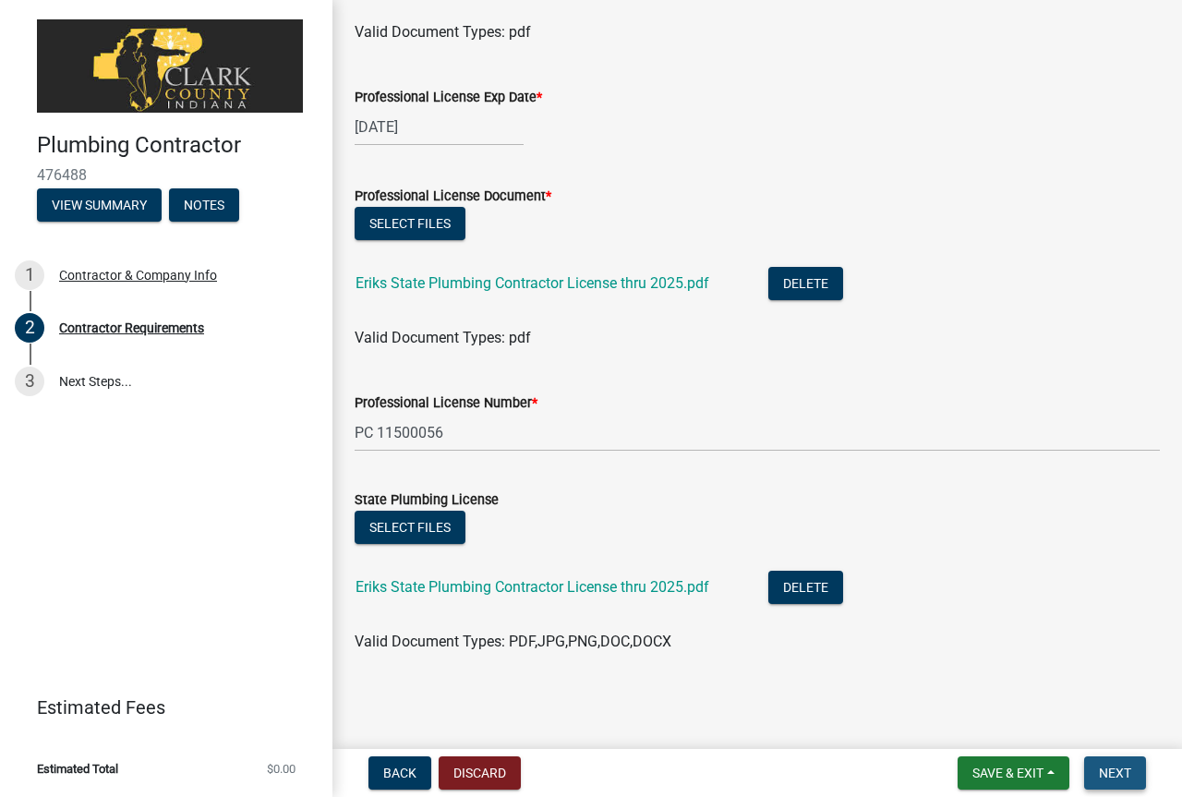
click at [1124, 777] on span "Next" at bounding box center [1115, 773] width 32 height 15
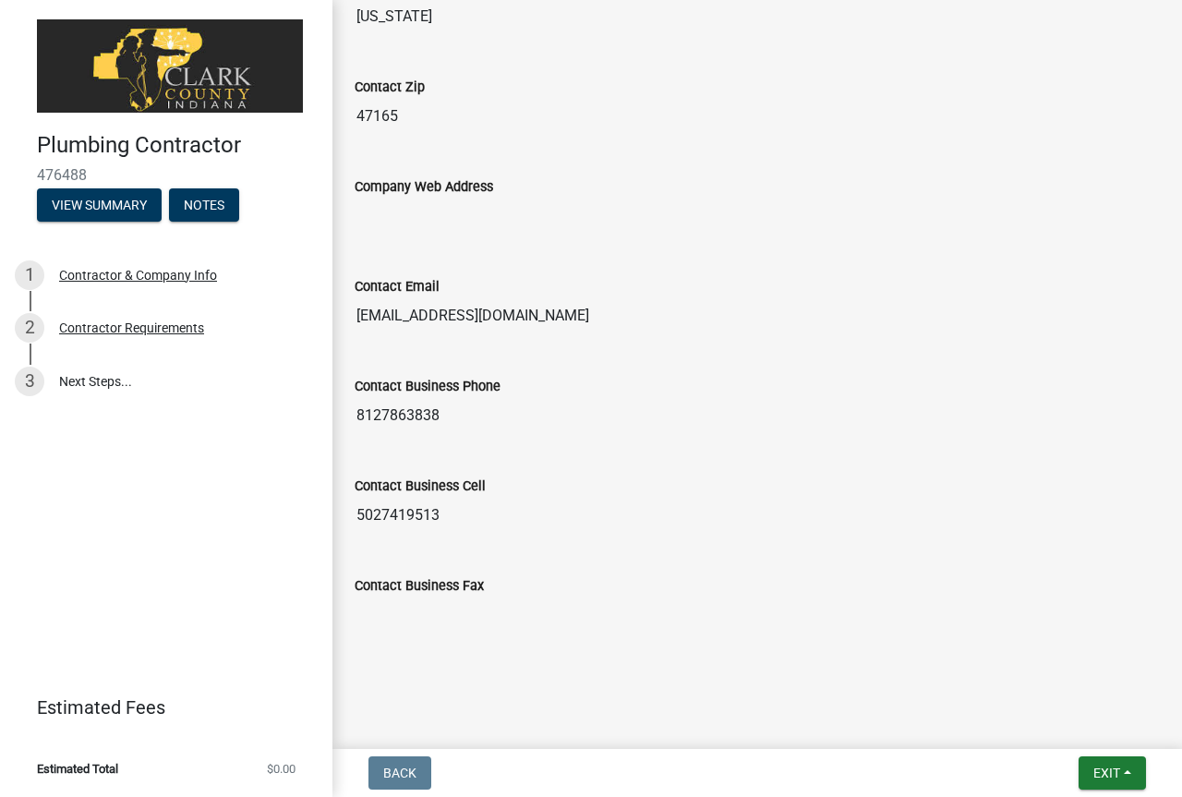
scroll to position [1169, 0]
click at [1123, 772] on button "Exit" at bounding box center [1112, 772] width 67 height 33
click at [1040, 684] on button "Save" at bounding box center [1072, 680] width 148 height 44
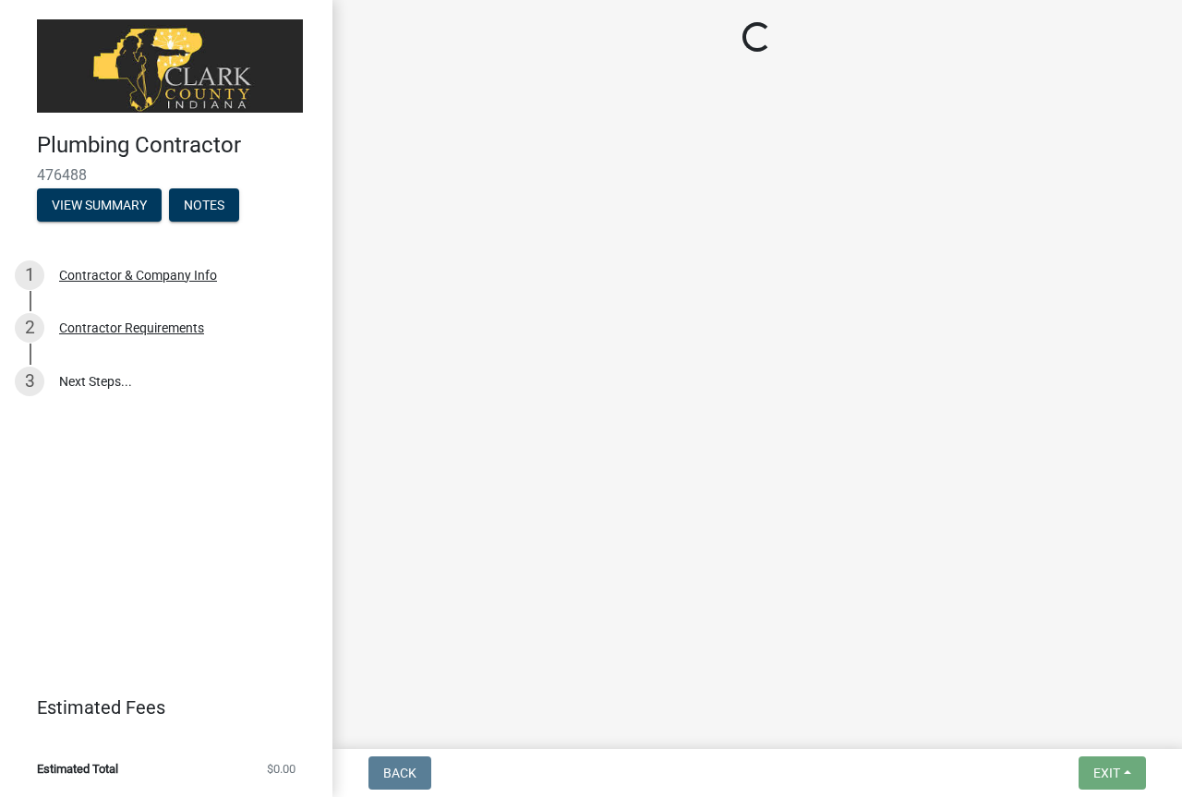
scroll to position [0, 0]
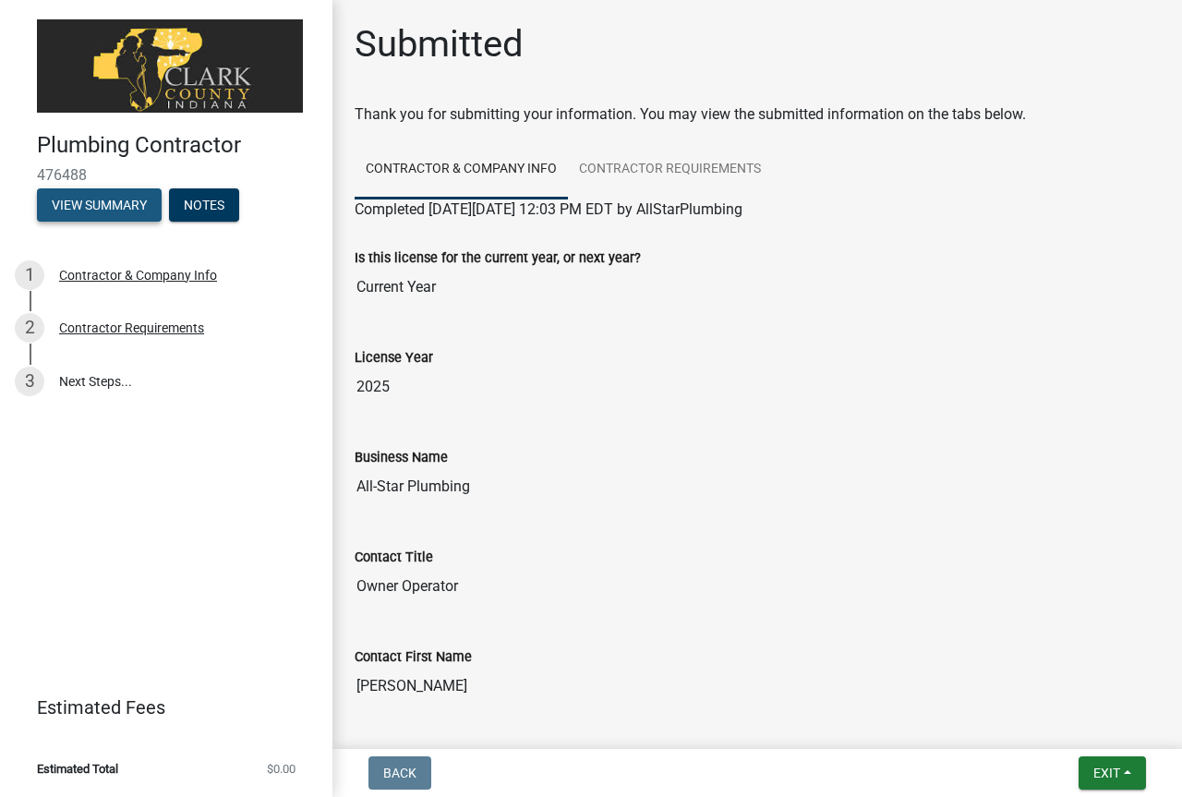
click at [125, 196] on button "View Summary" at bounding box center [99, 204] width 125 height 33
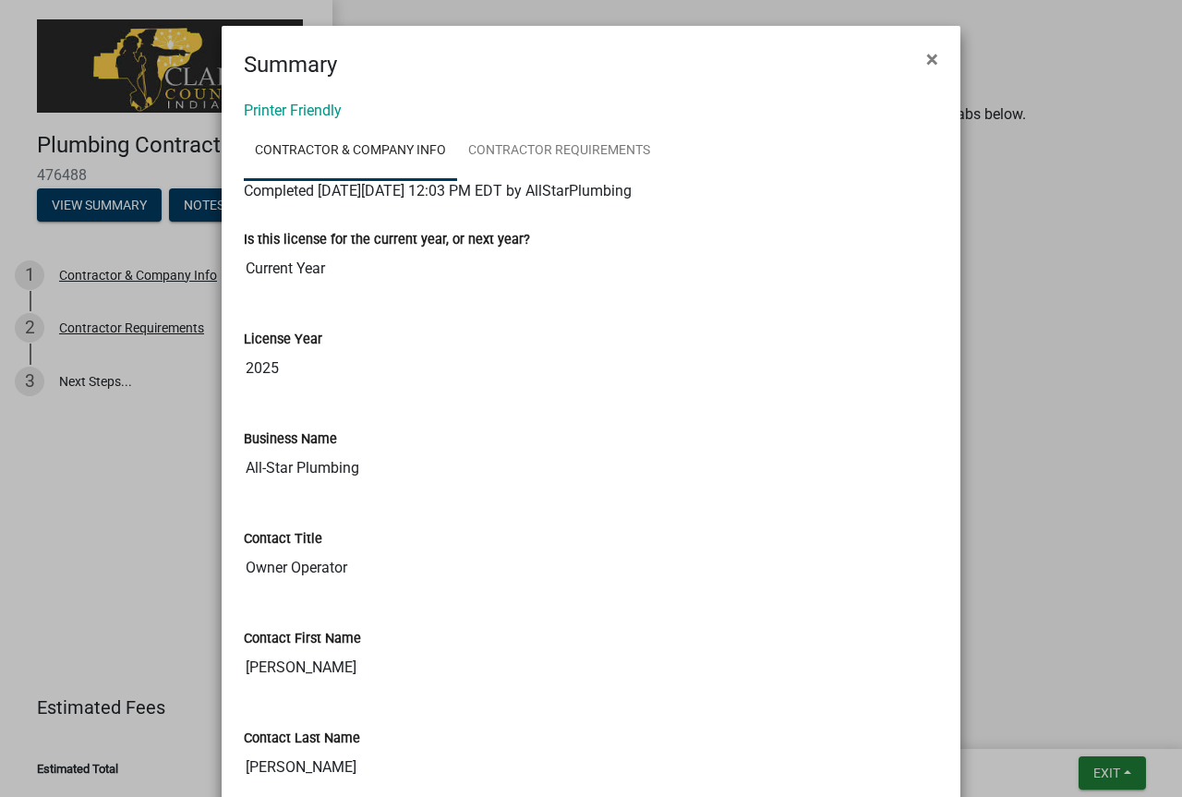
click at [926, 62] on span "×" at bounding box center [932, 59] width 12 height 26
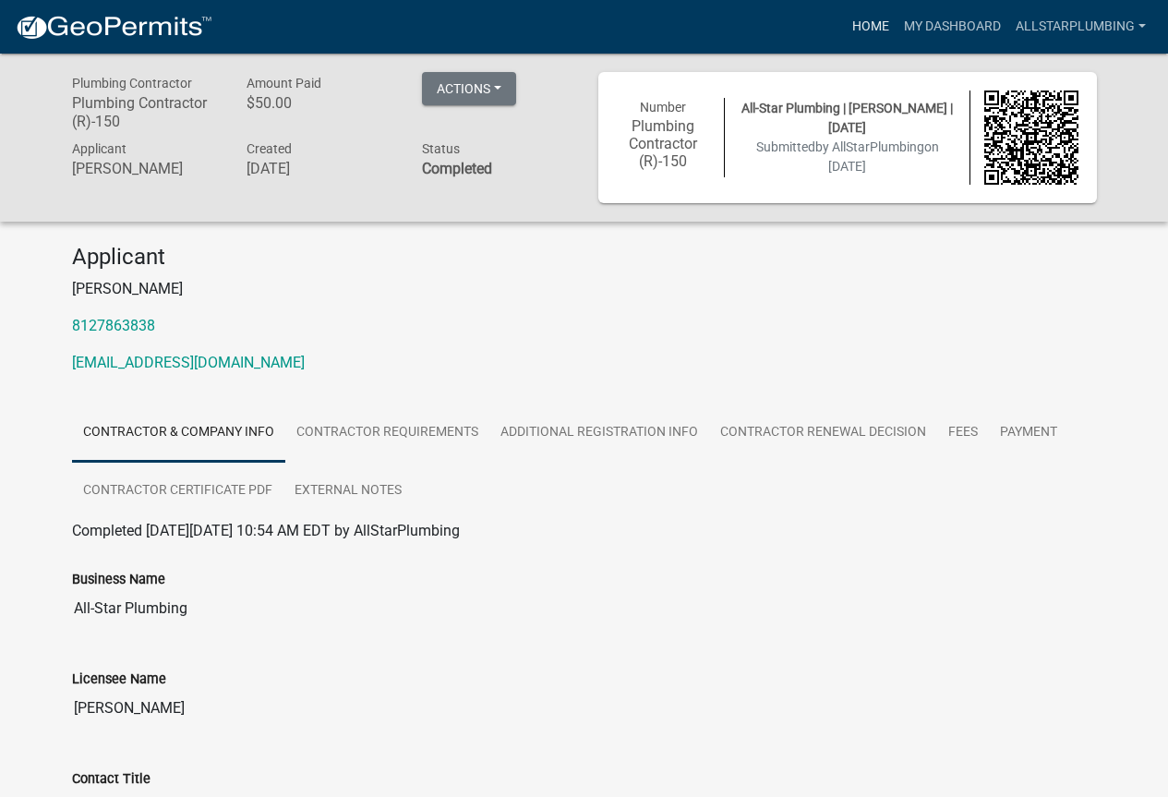
click at [859, 22] on link "Home" at bounding box center [871, 26] width 52 height 35
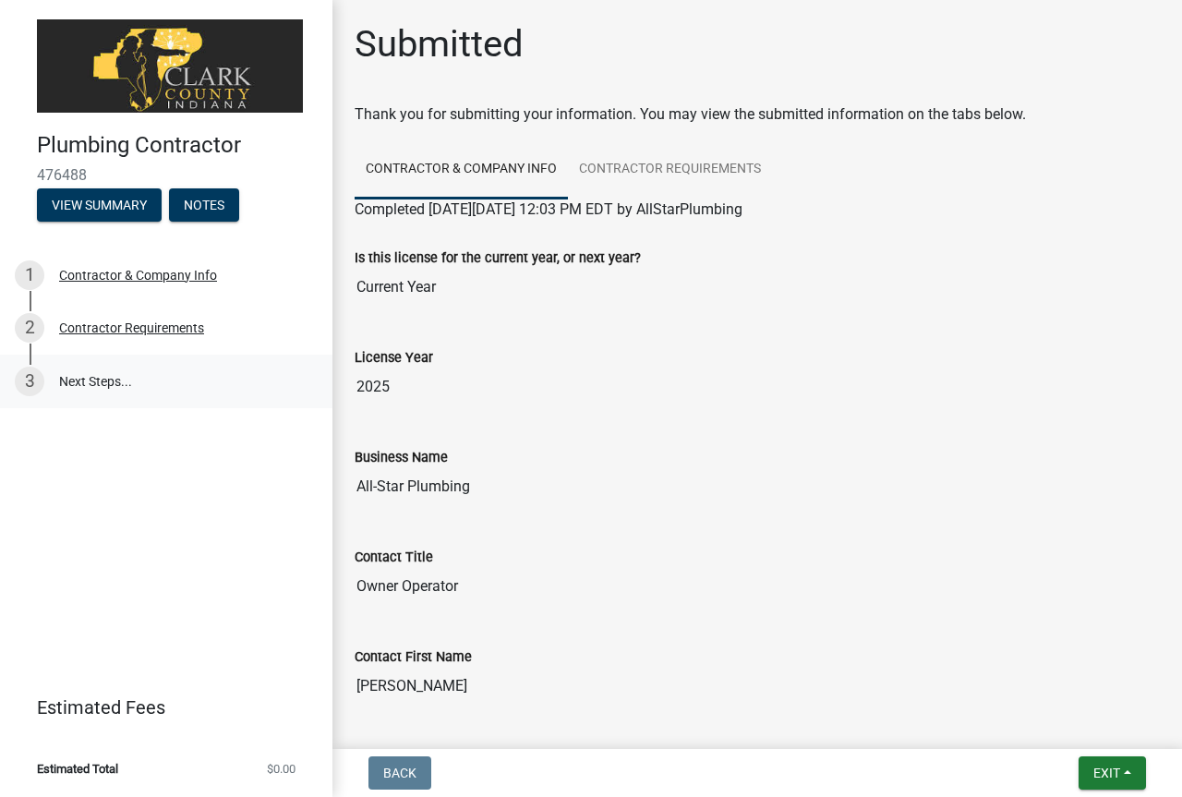
click at [111, 375] on link "3 Next Steps..." at bounding box center [166, 382] width 332 height 54
click at [171, 271] on div "Contractor & Company Info" at bounding box center [138, 275] width 158 height 13
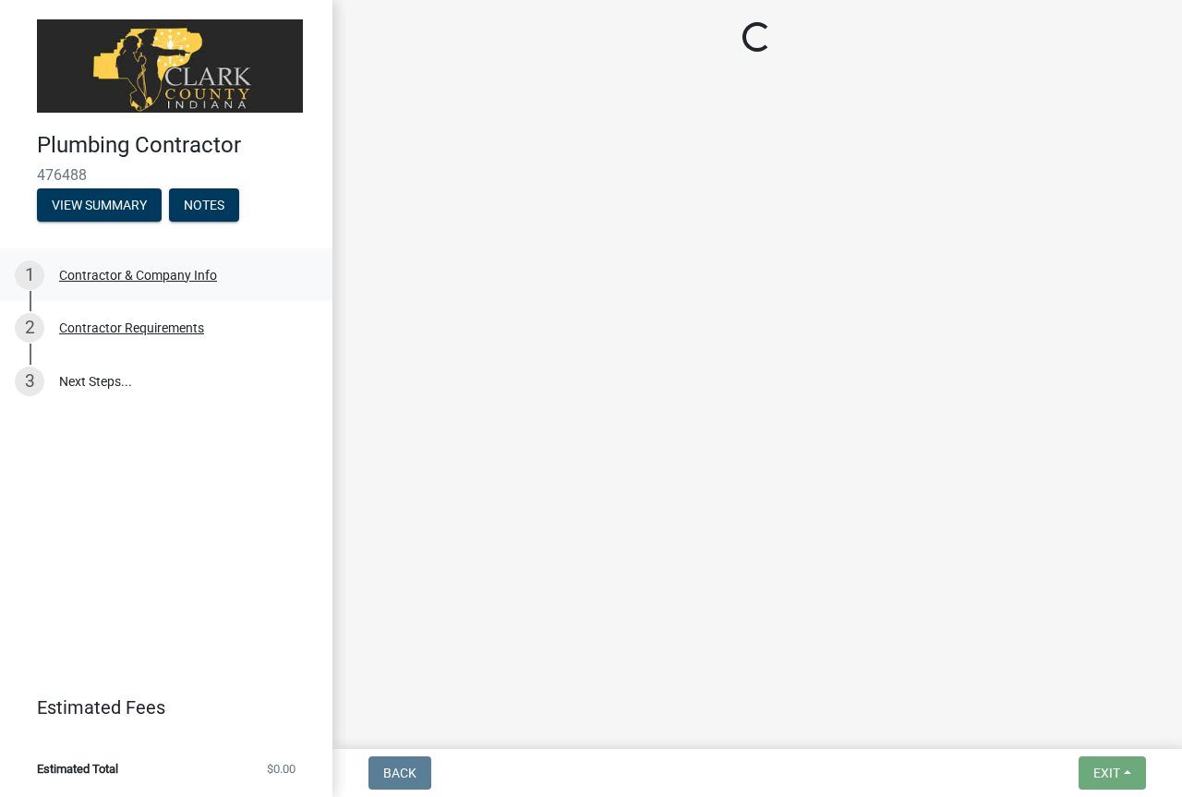
select select "IN"
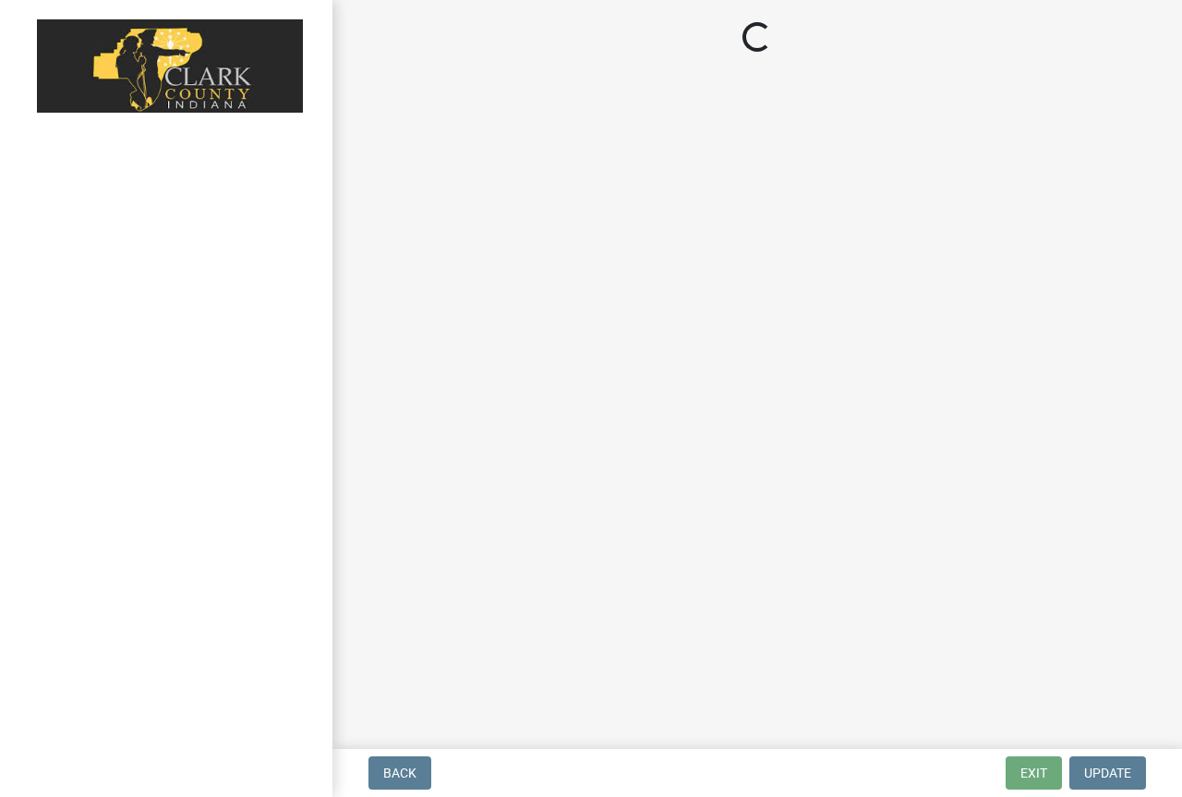
select select "IN"
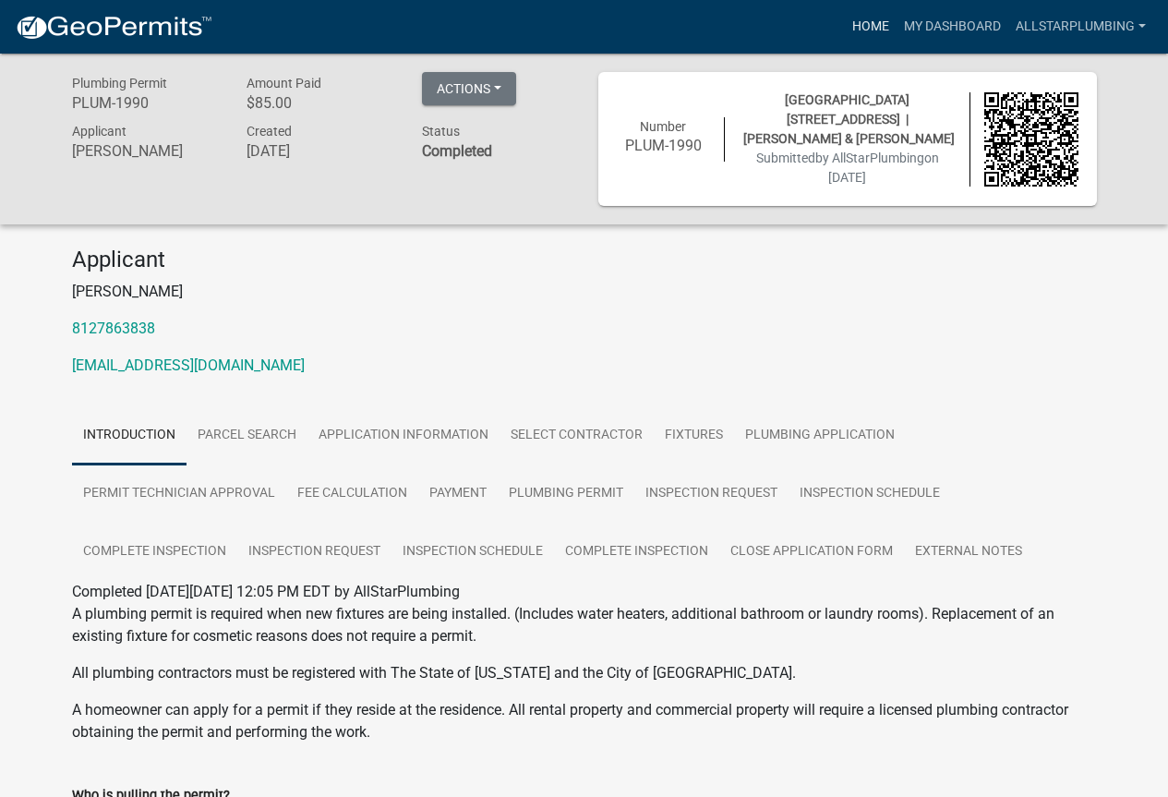
click at [857, 30] on link "Home" at bounding box center [871, 26] width 52 height 35
